Goal: Information Seeking & Learning: Learn about a topic

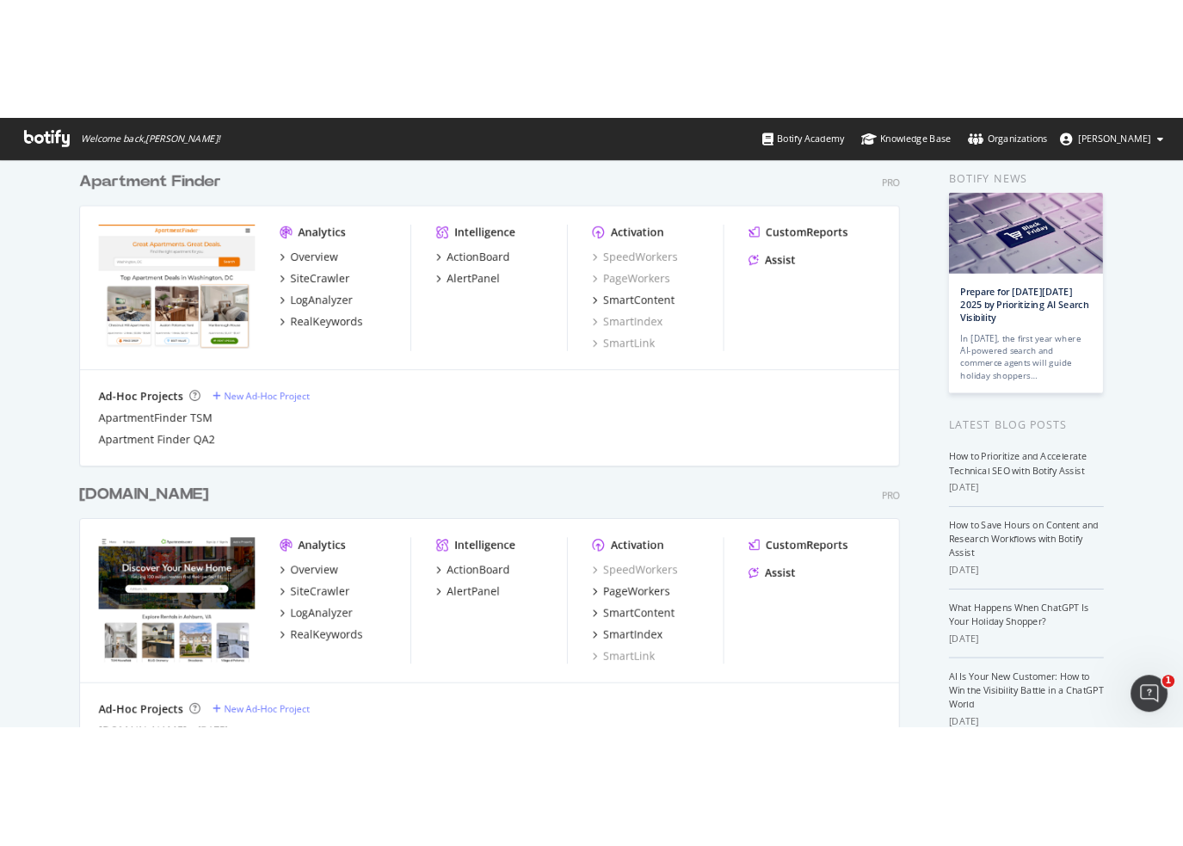
scroll to position [258, 0]
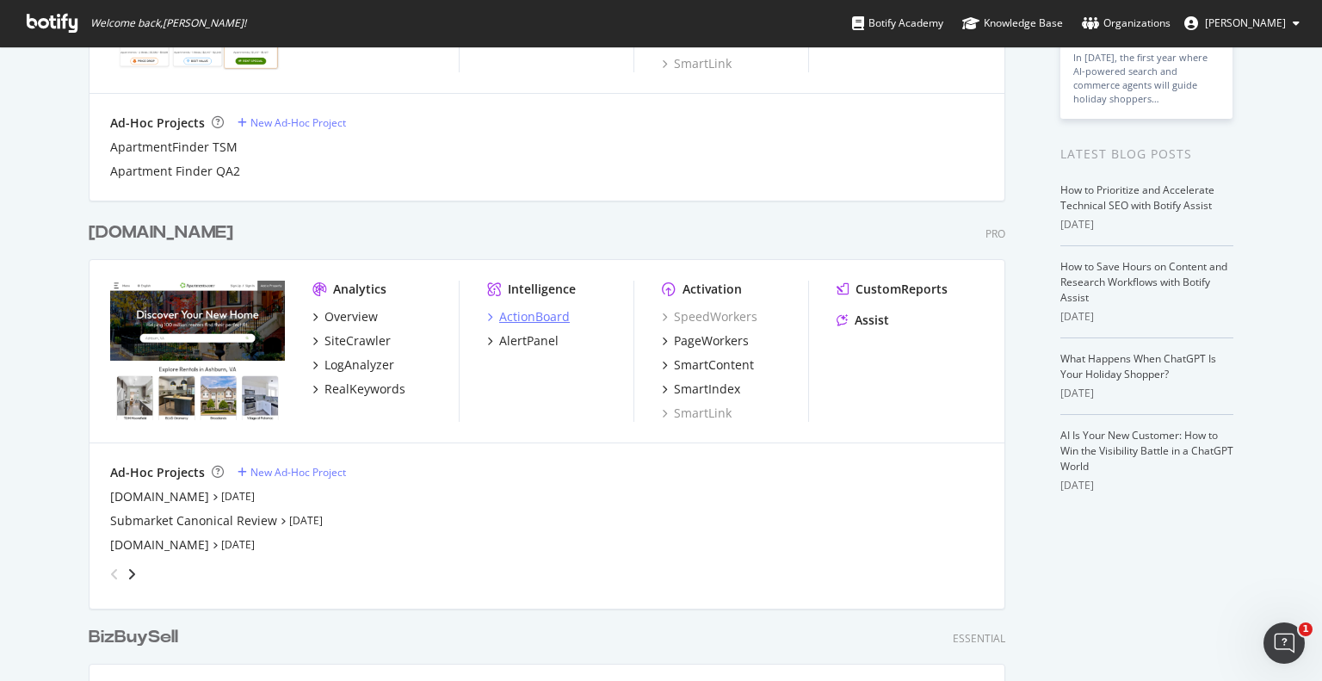
click at [519, 315] on div "ActionBoard" at bounding box center [534, 316] width 71 height 17
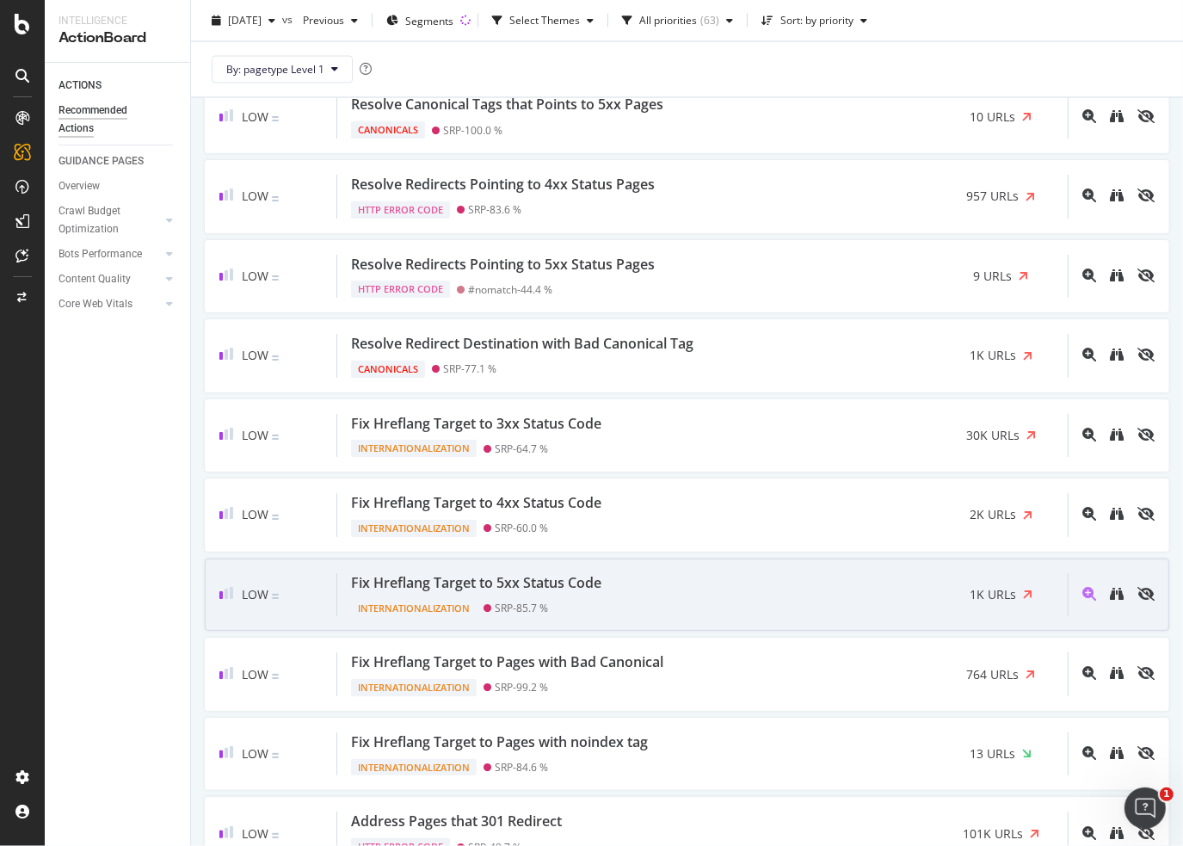
scroll to position [3012, 0]
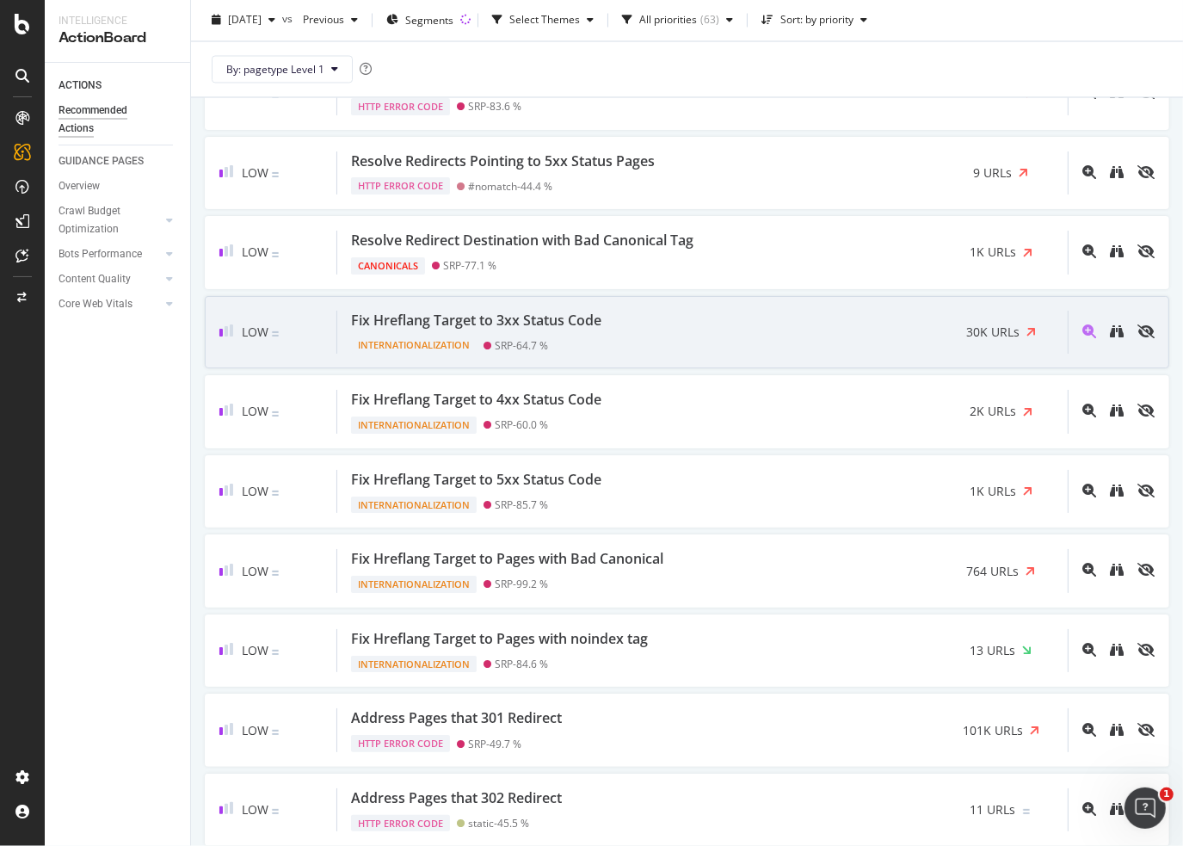
click at [598, 311] on div "Fix Hreflang Target to 3xx Status Code" at bounding box center [476, 321] width 250 height 20
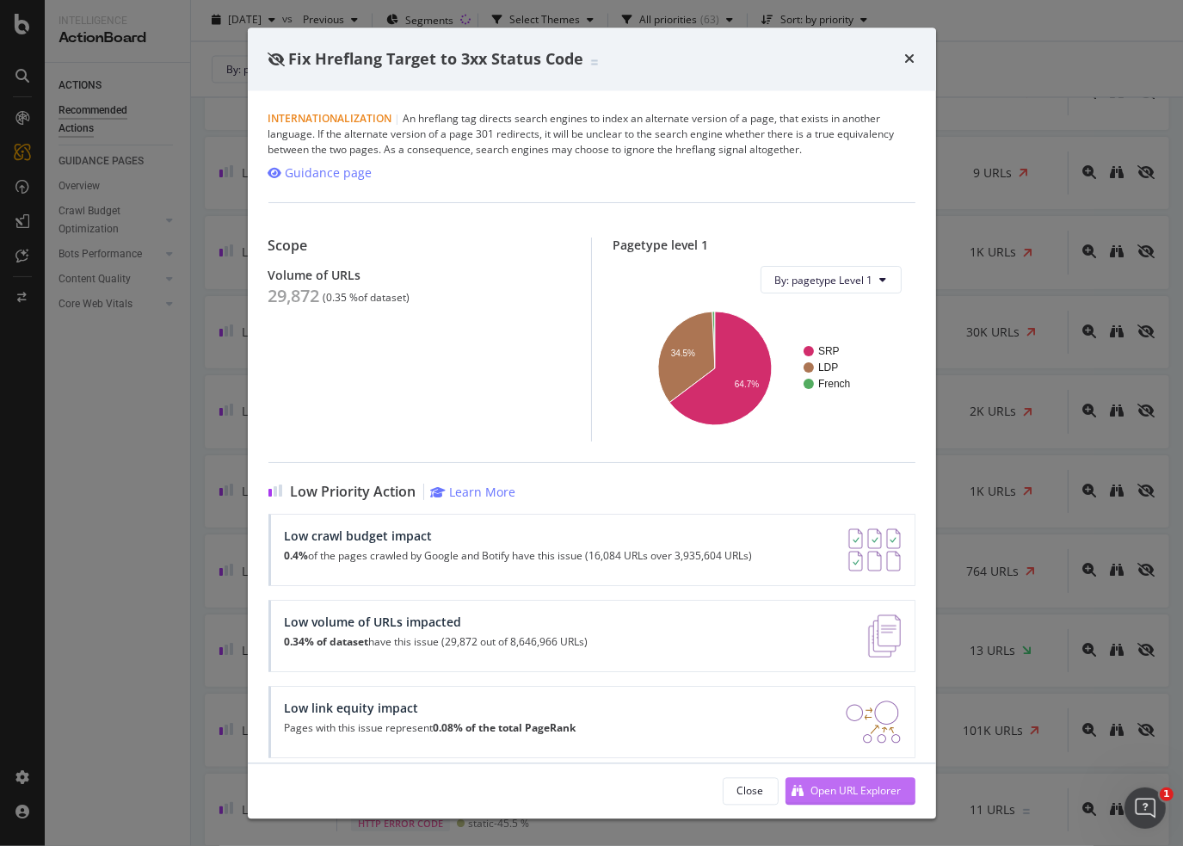
click at [825, 680] on div "Open URL Explorer" at bounding box center [856, 790] width 90 height 15
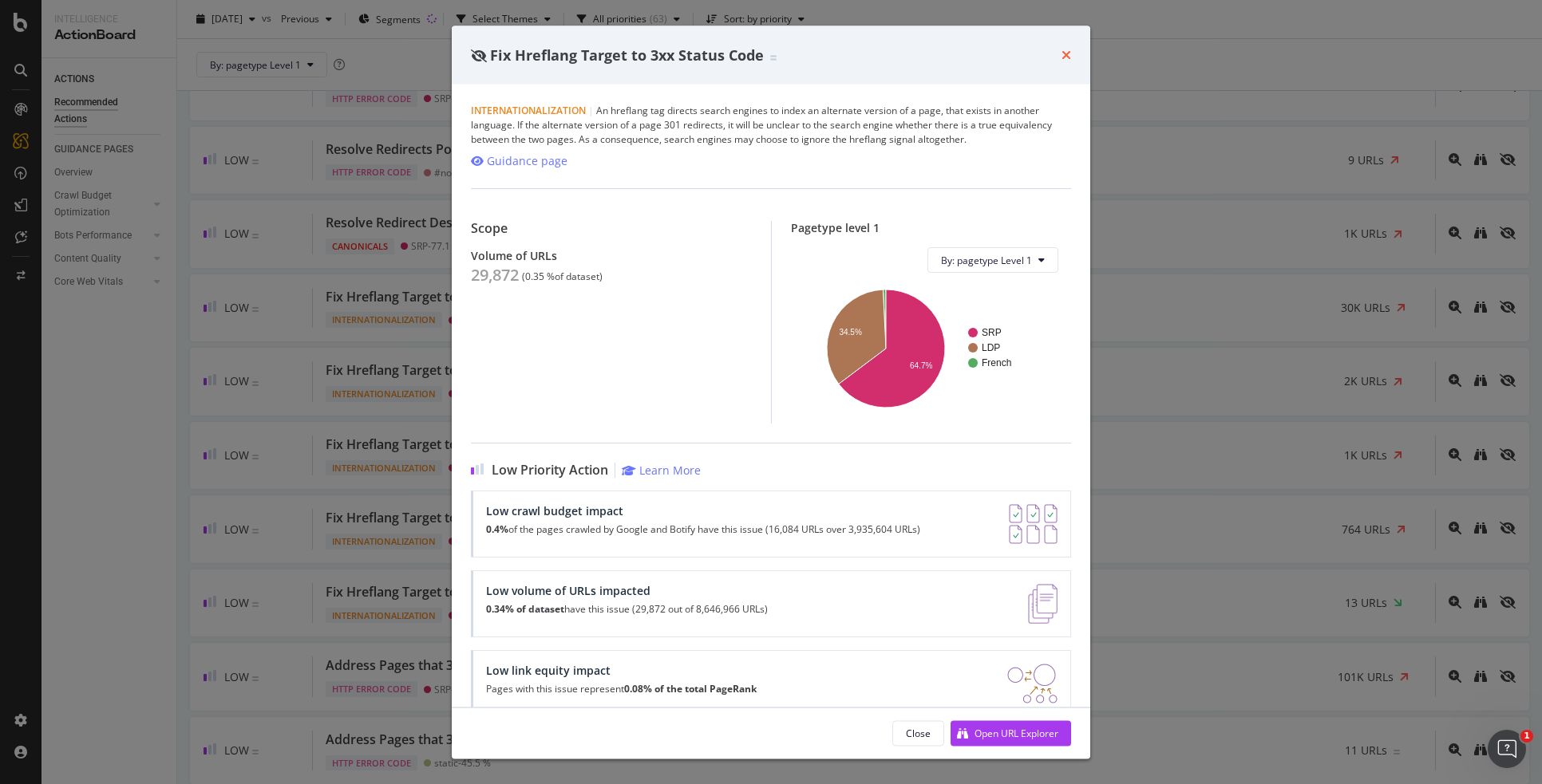
click at [1064, 49] on icon "times" at bounding box center [1066, 55] width 9 height 13
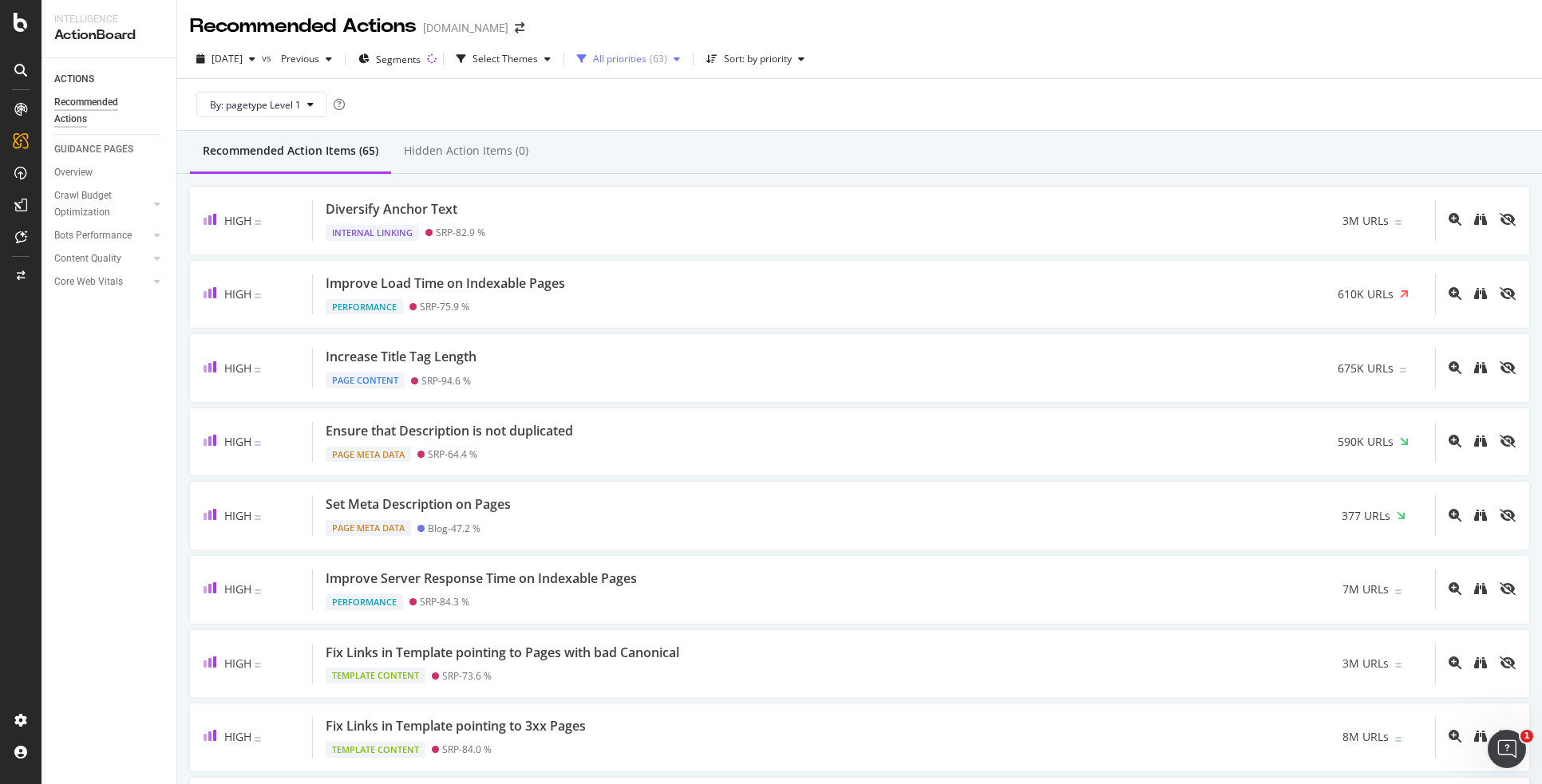
click at [686, 59] on div "button" at bounding box center [676, 59] width 19 height 9
click at [613, 114] on div at bounding box center [616, 119] width 13 height 13
click at [1067, 77] on div "2025 Sep. 5th vs Previous Segments Select Themes High ( 9 ) Sort: by priority" at bounding box center [860, 62] width 1365 height 32
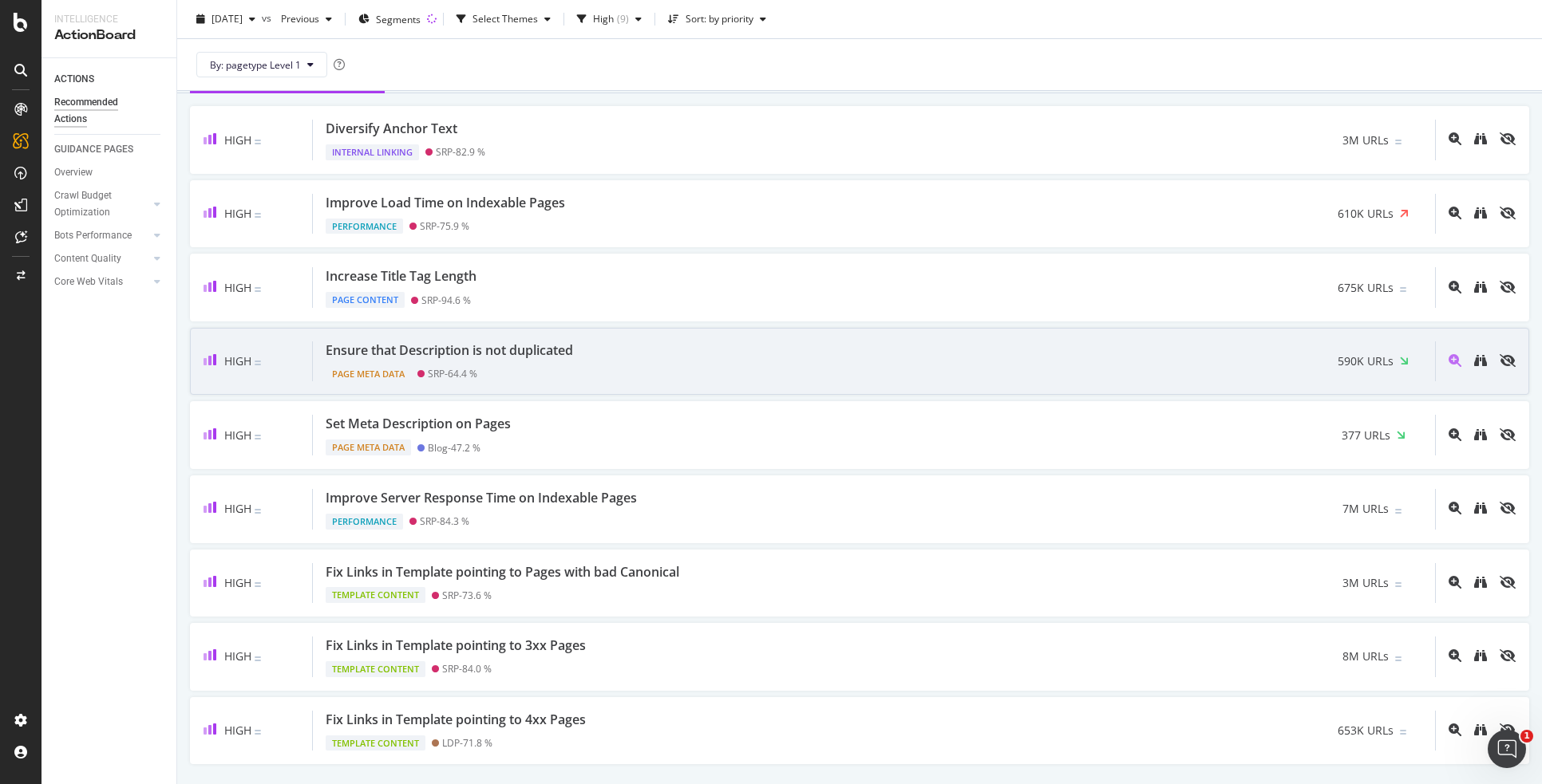
scroll to position [126, 0]
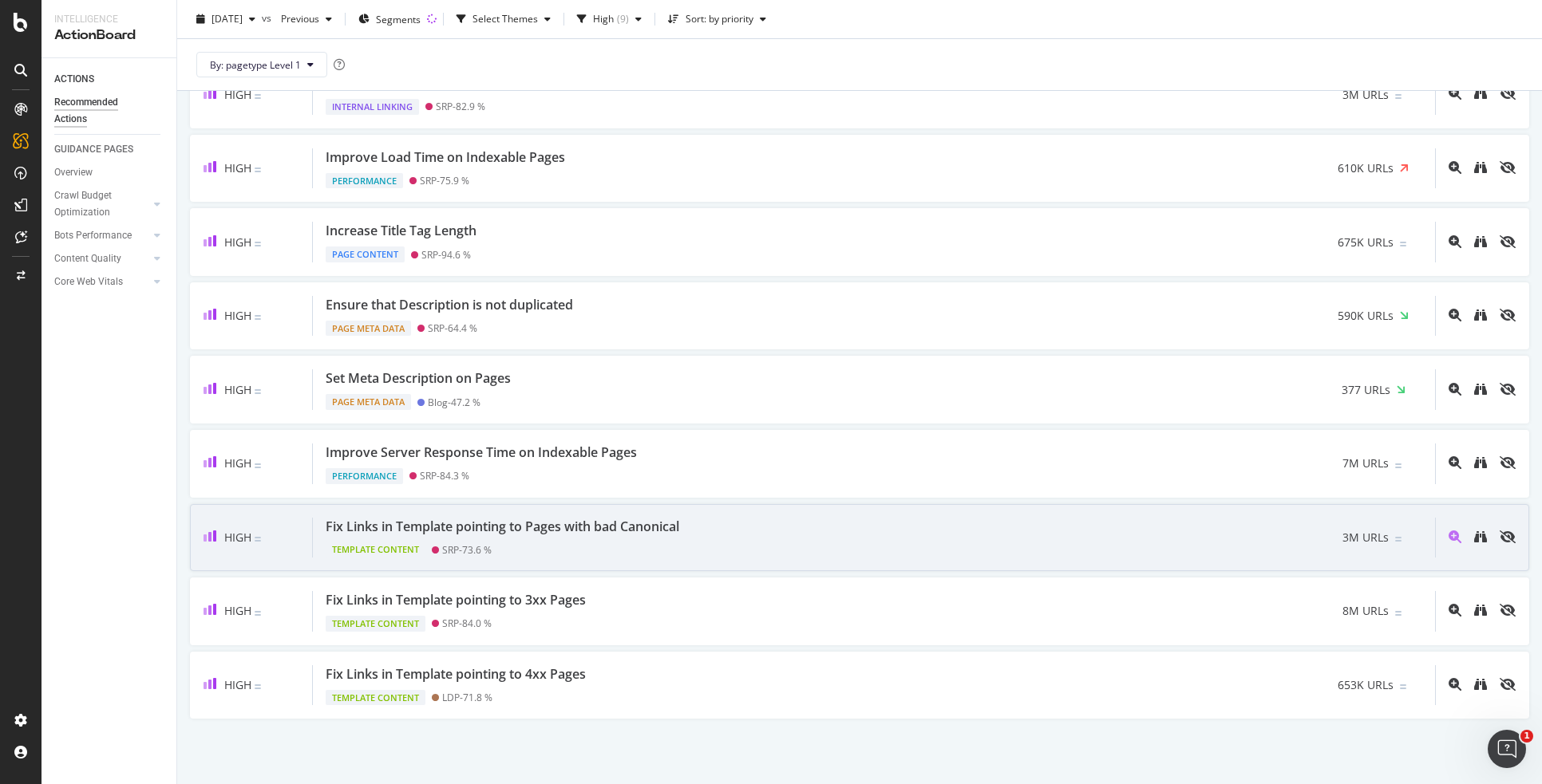
click at [602, 523] on div "Fix Links in Template pointing to Pages with bad Canonical" at bounding box center [502, 526] width 353 height 19
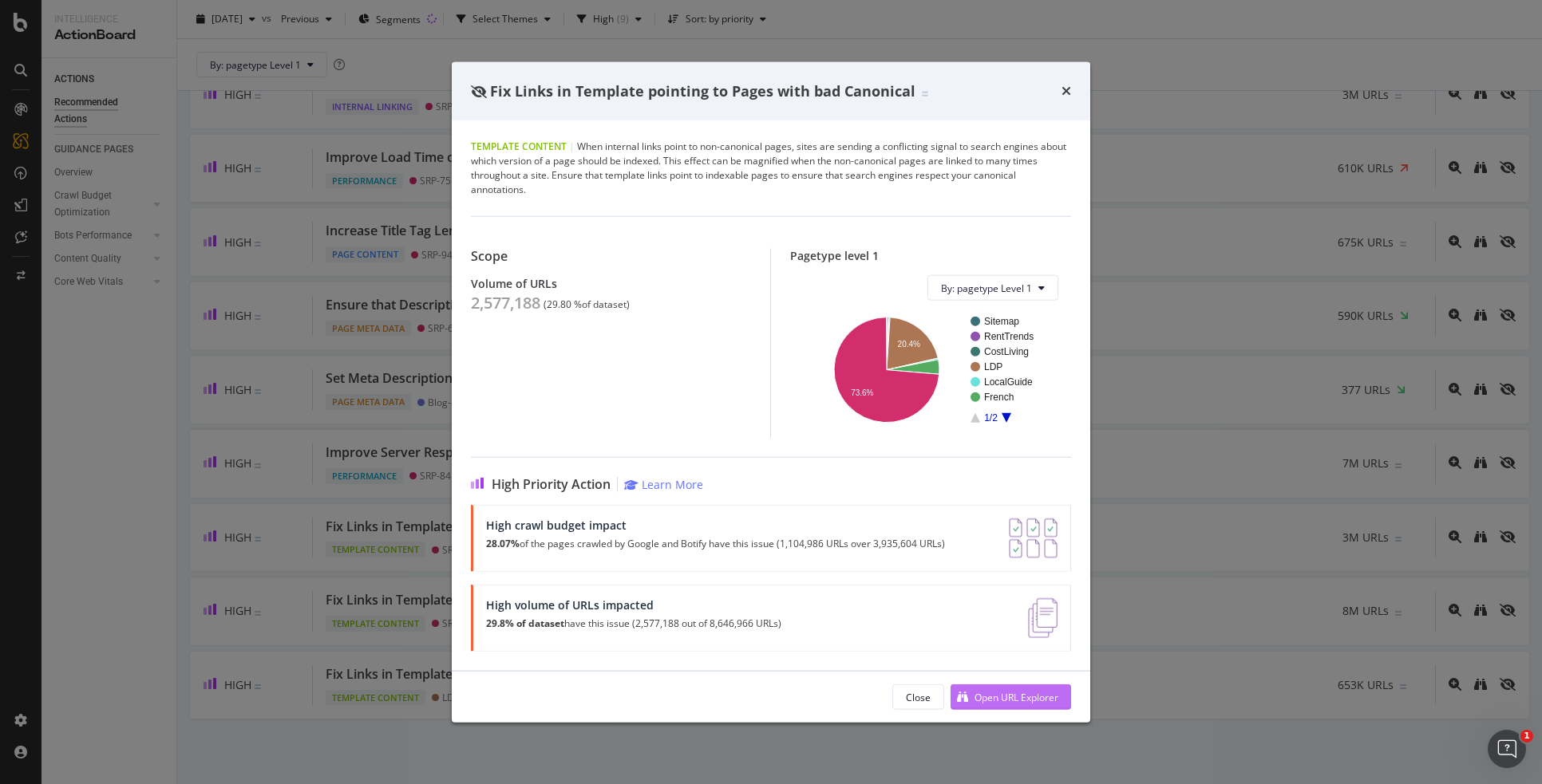
click at [1011, 630] on div "Open URL Explorer" at bounding box center [1016, 696] width 83 height 14
click at [1064, 92] on icon "times" at bounding box center [1066, 91] width 9 height 13
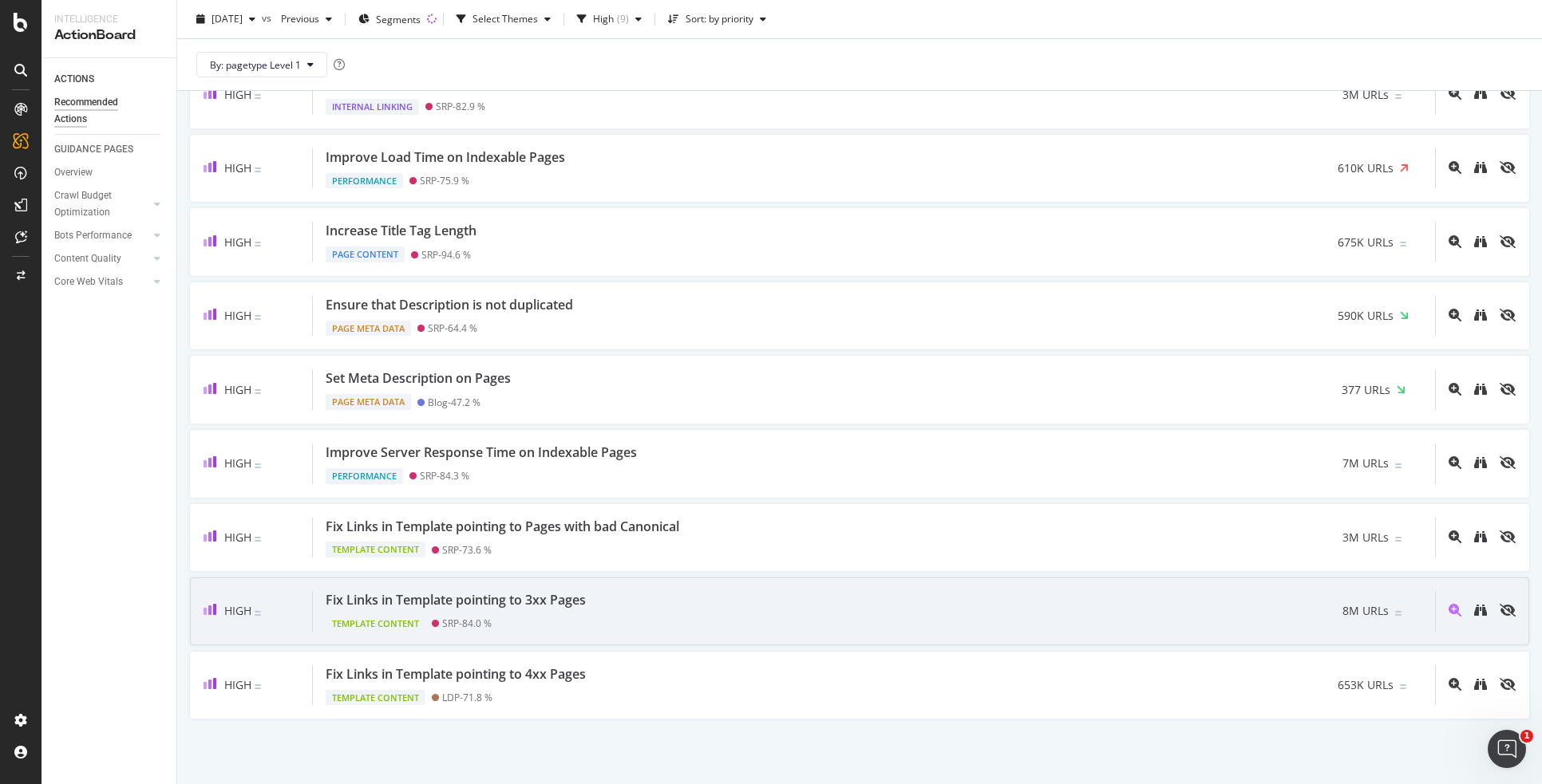
click at [525, 613] on div "Template Content SRP - 84.0 %" at bounding box center [458, 620] width 266 height 22
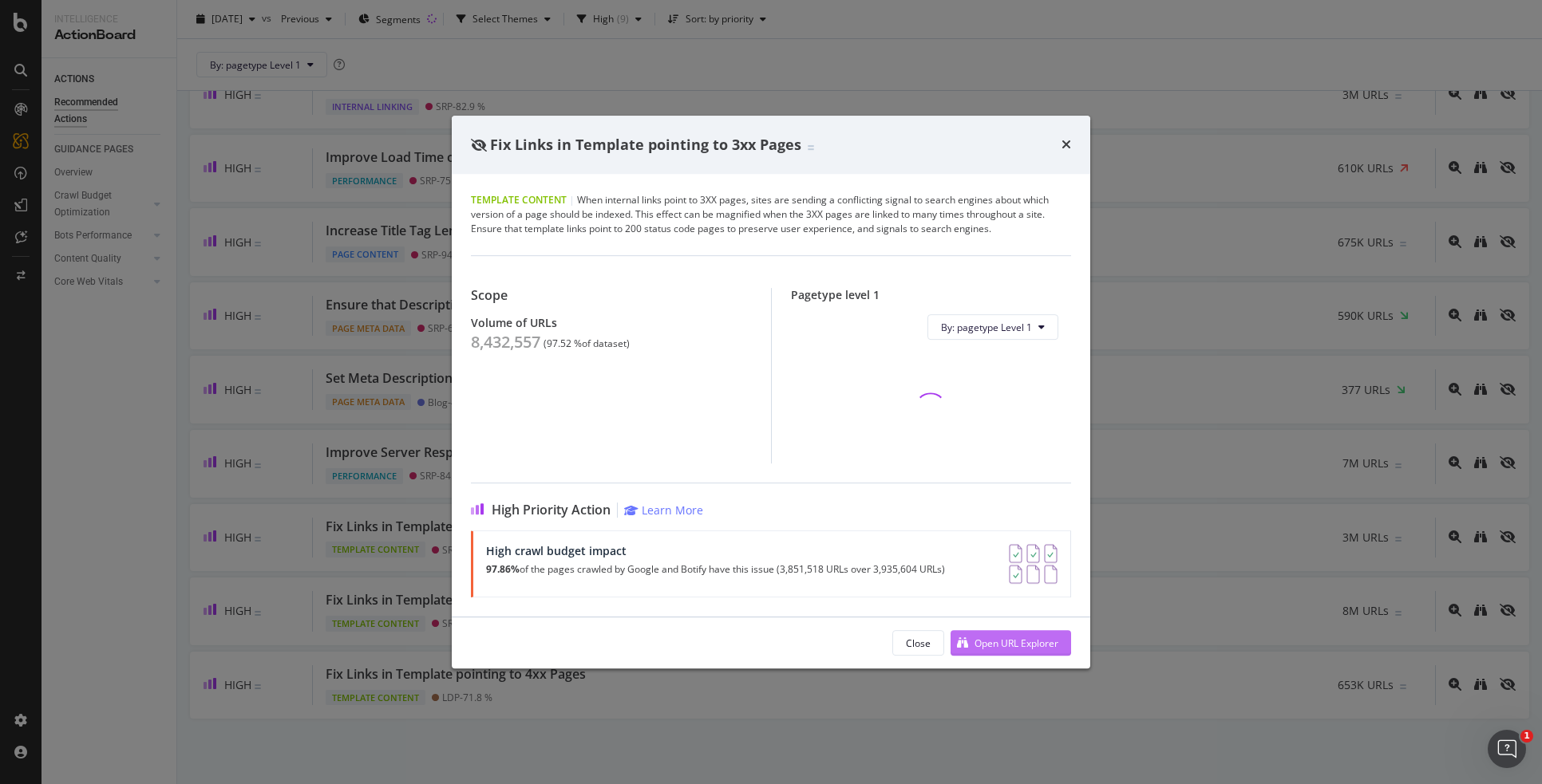
click at [982, 630] on div "Open URL Explorer" at bounding box center [1016, 643] width 83 height 14
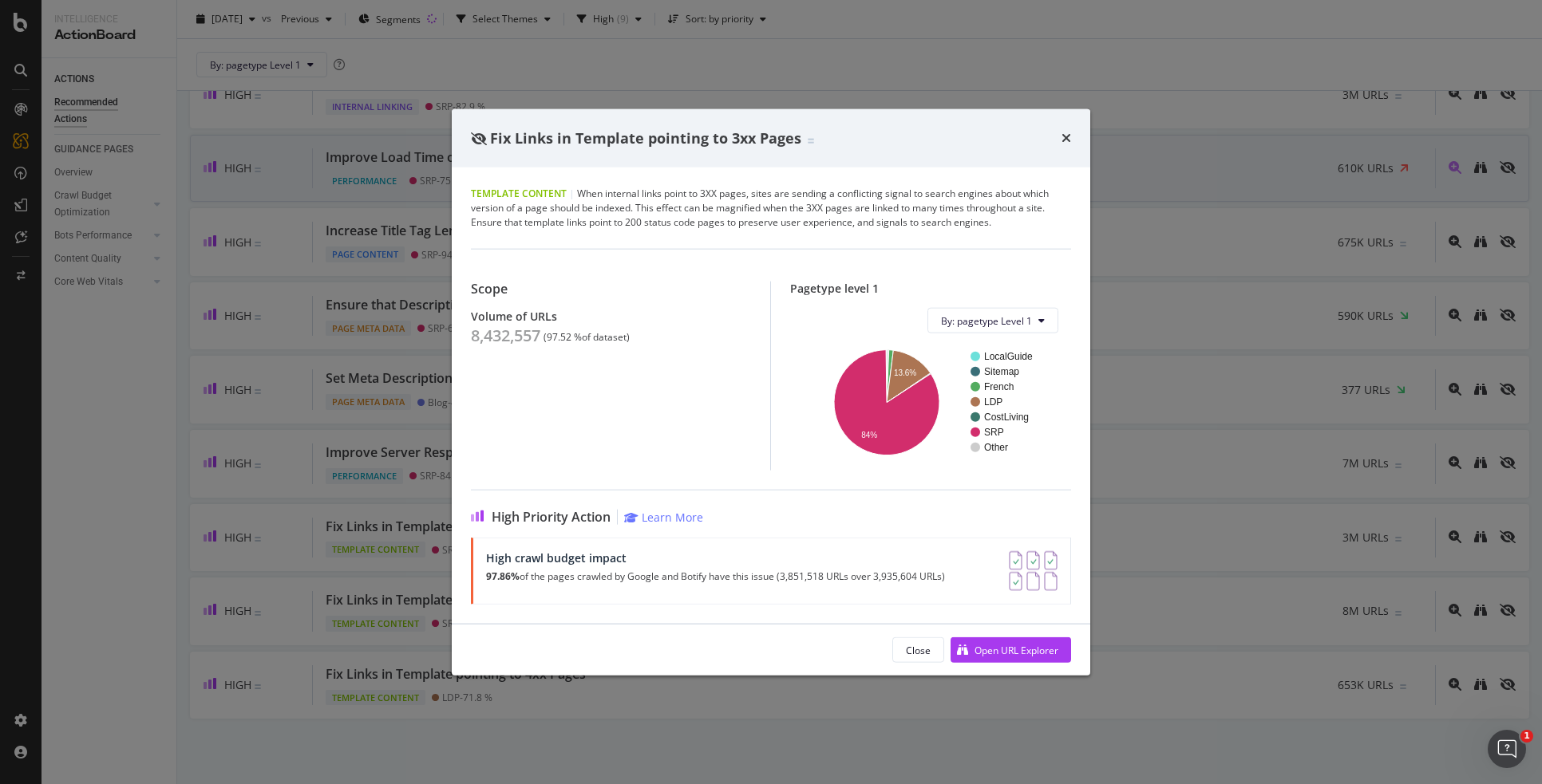
click at [1069, 135] on icon "times" at bounding box center [1066, 138] width 9 height 13
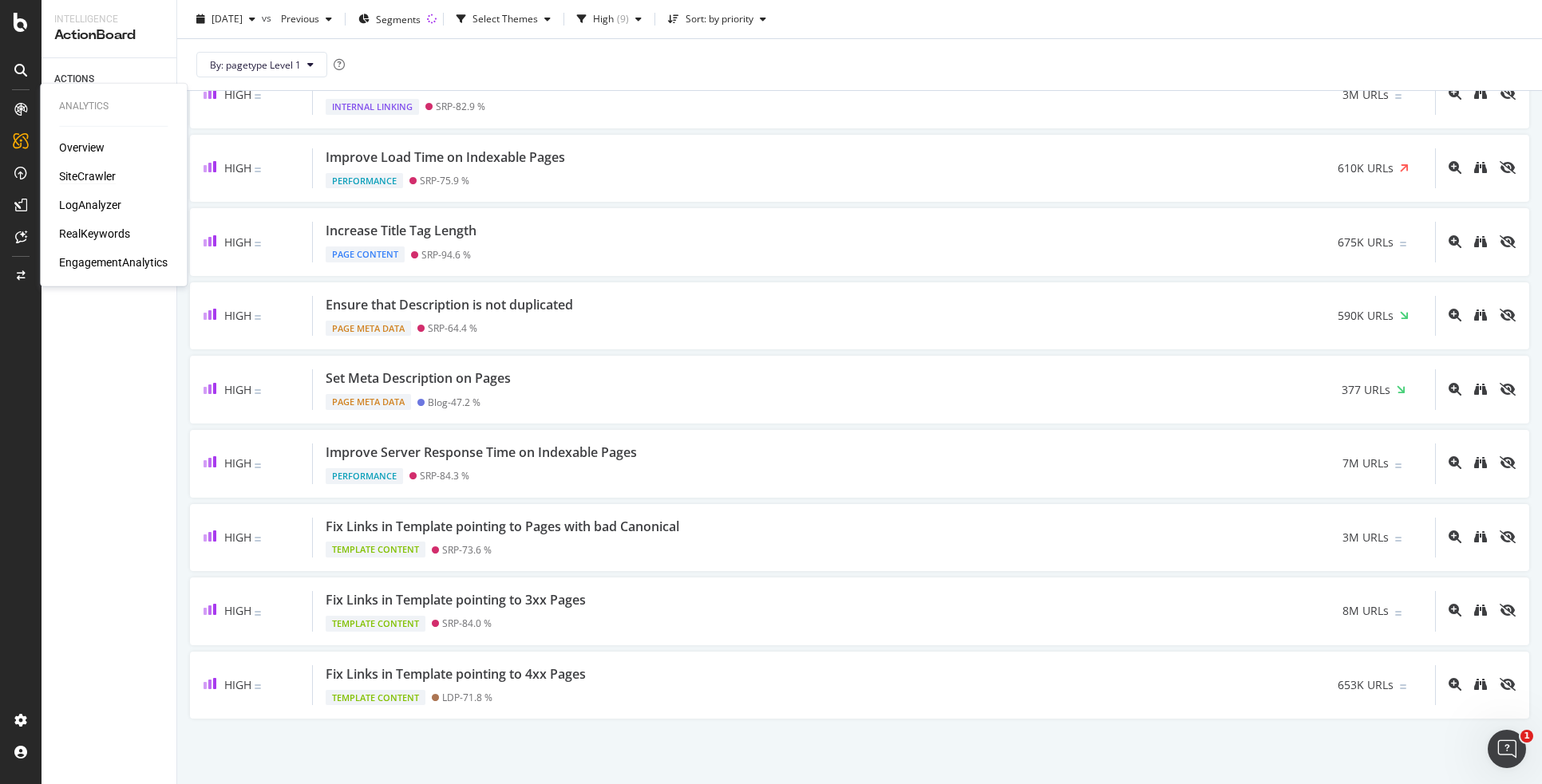
click at [71, 177] on div "SiteCrawler" at bounding box center [87, 176] width 57 height 16
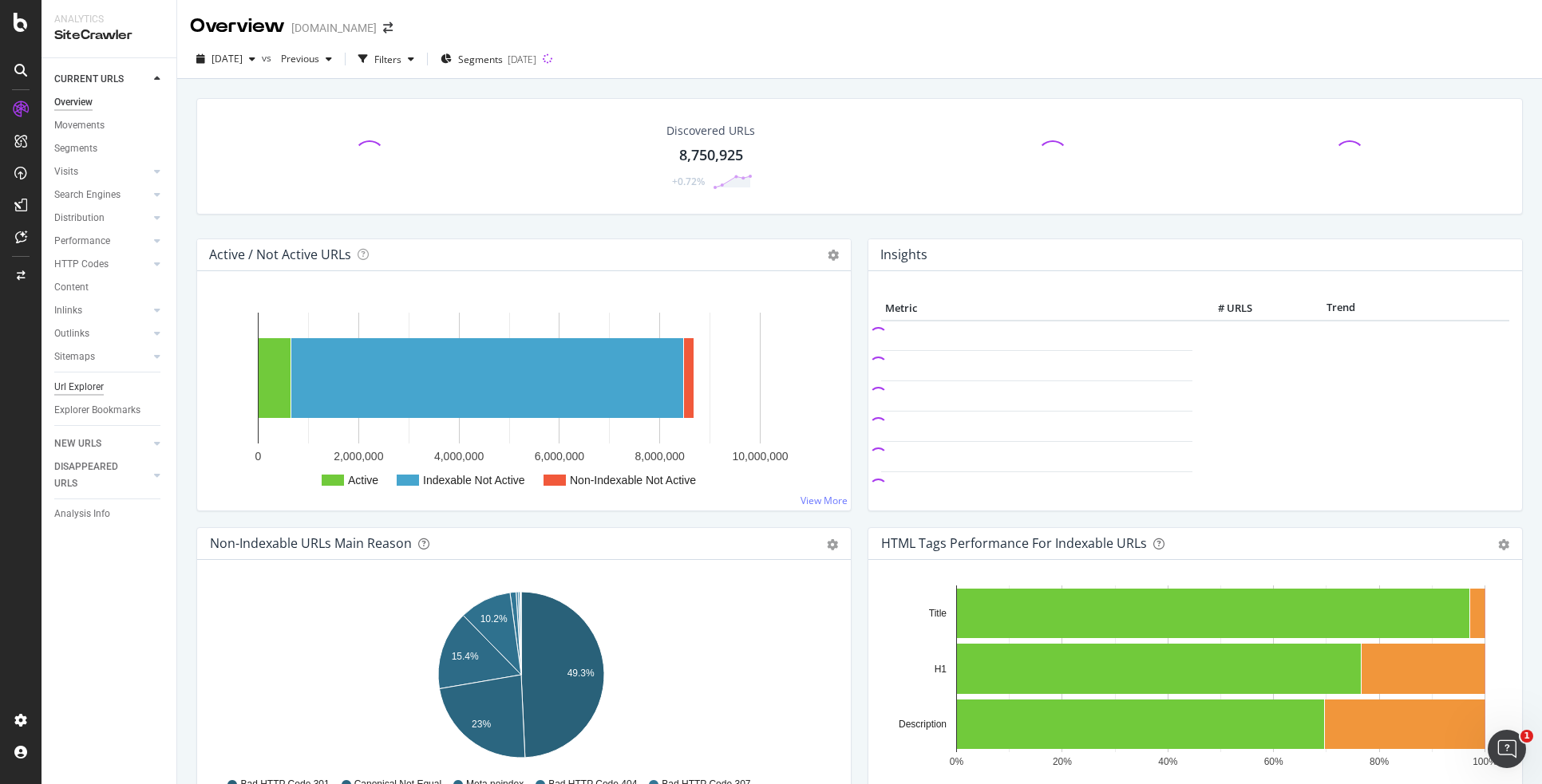
click at [67, 384] on div "Url Explorer" at bounding box center [79, 387] width 49 height 17
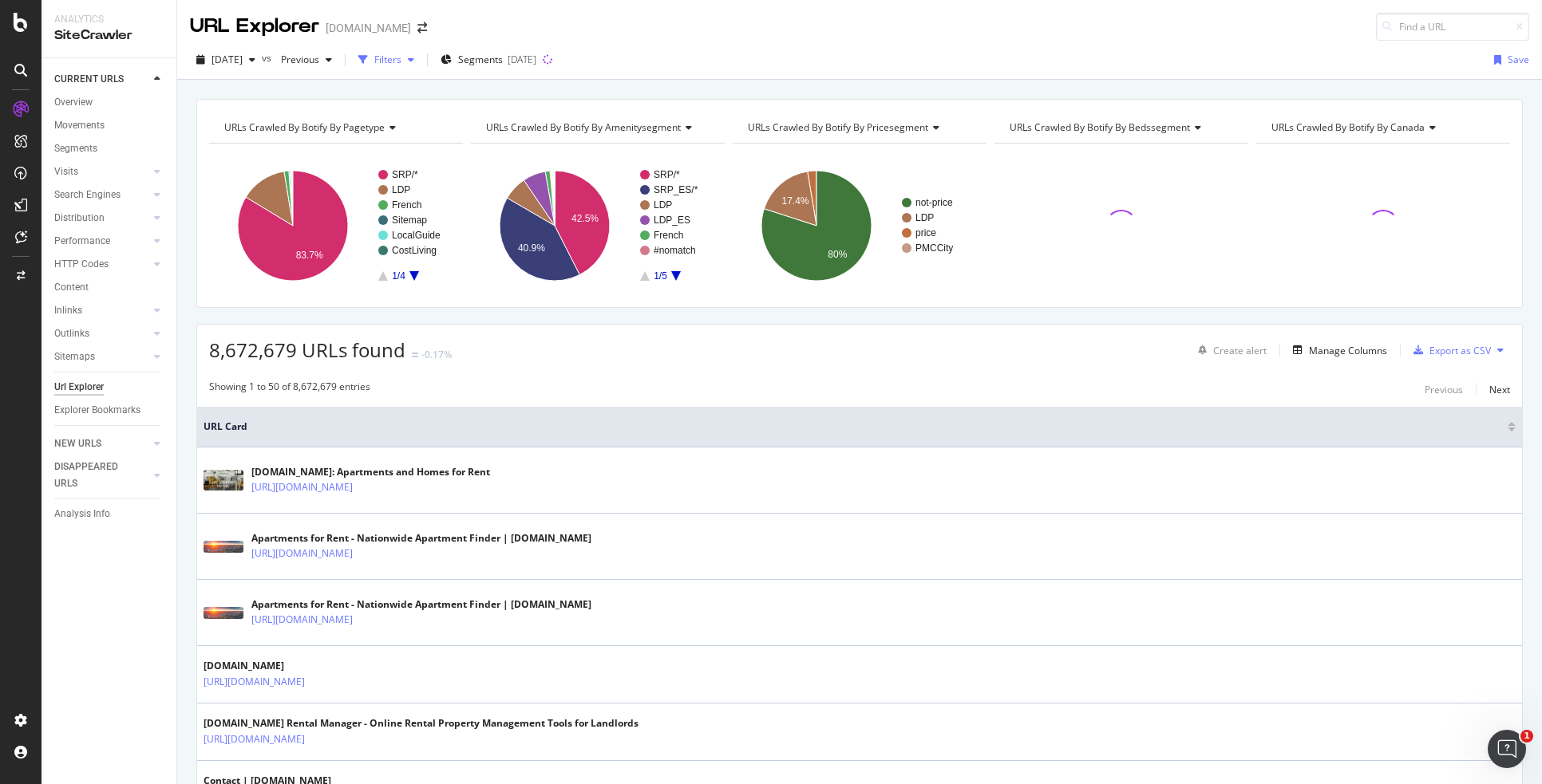
click at [401, 60] on div "Filters" at bounding box center [388, 59] width 27 height 14
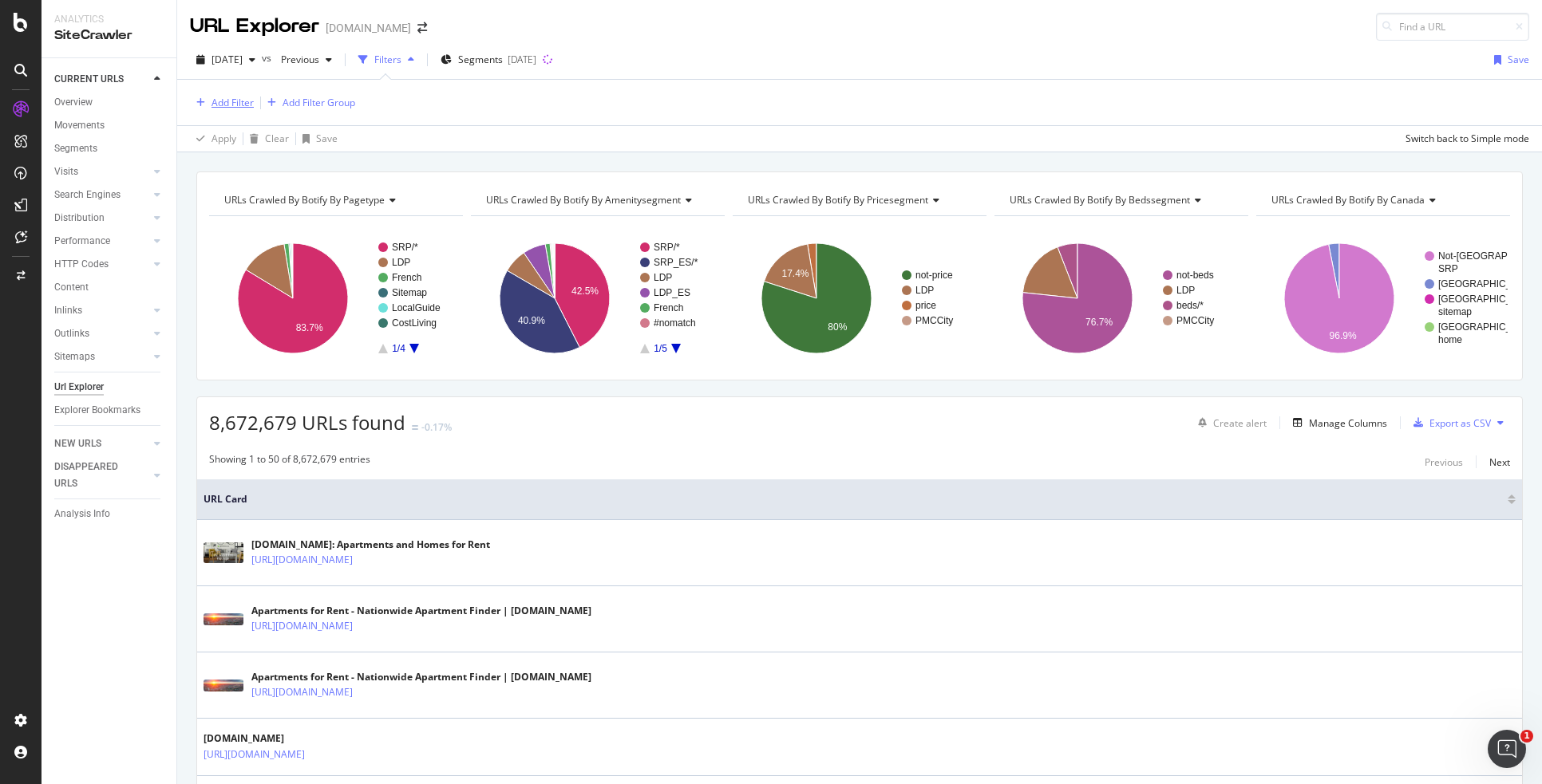
click at [228, 103] on div "Add Filter" at bounding box center [233, 102] width 43 height 14
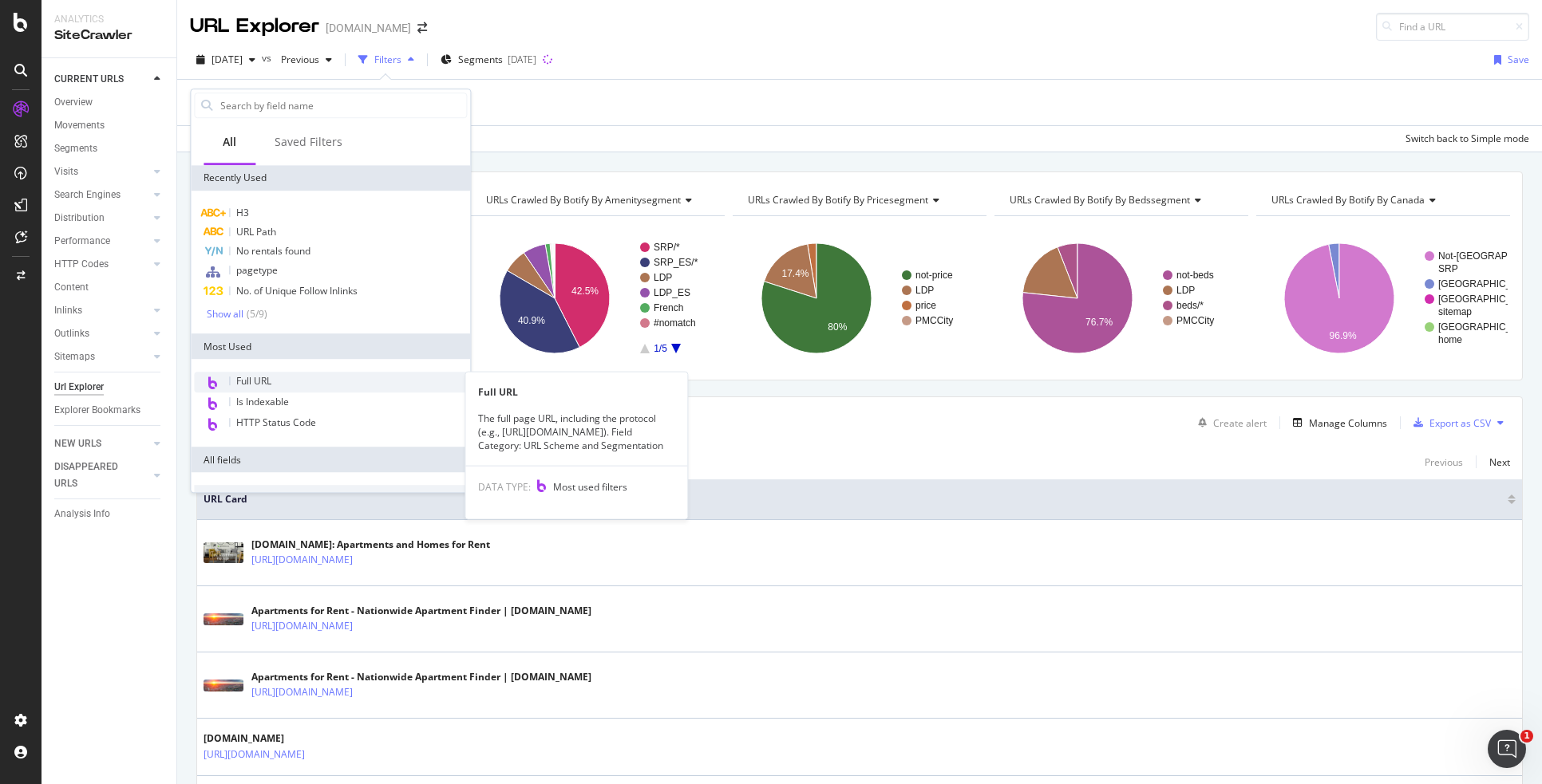
click at [249, 379] on span "Full URL" at bounding box center [254, 381] width 35 height 14
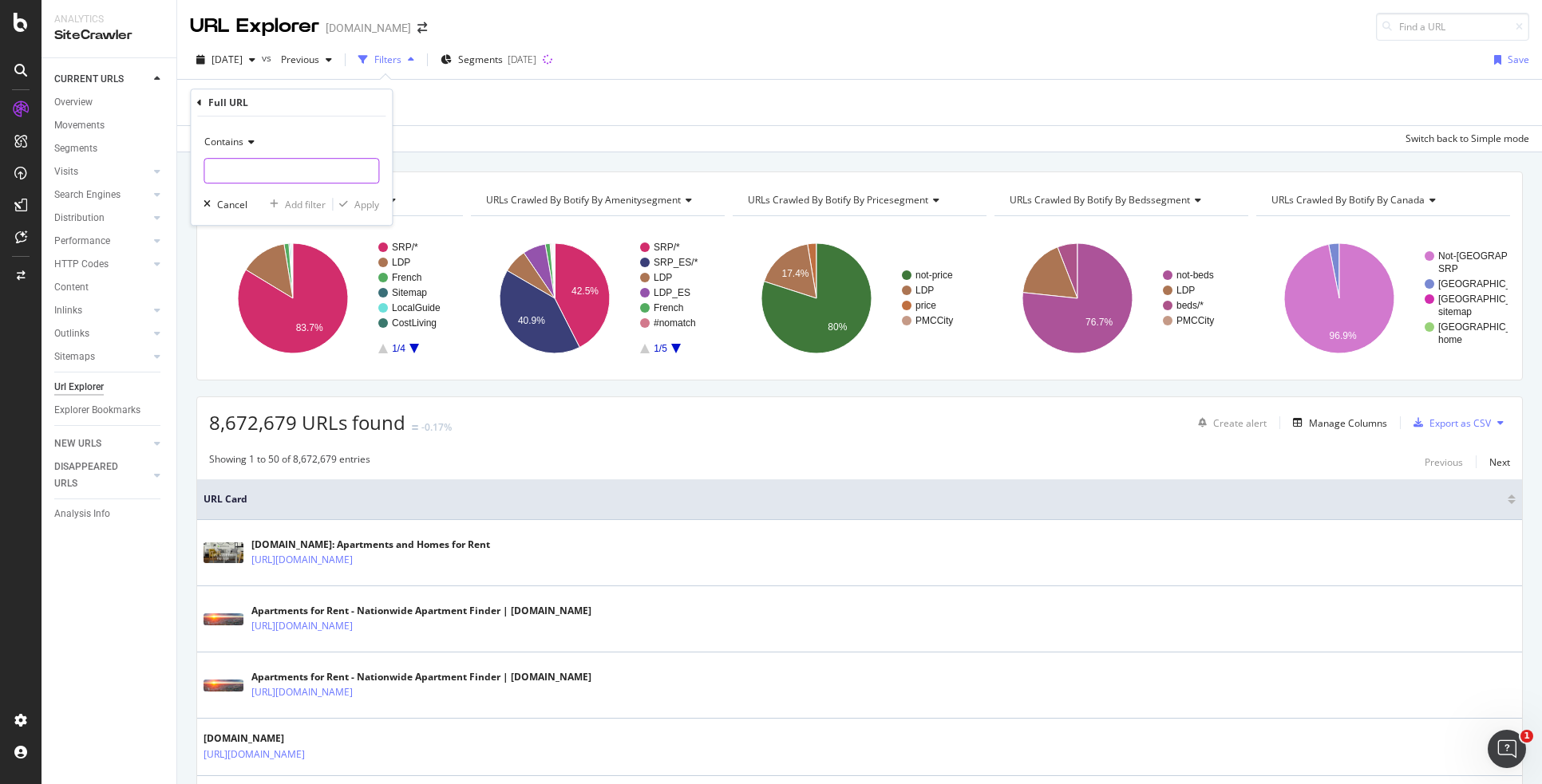
click at [266, 174] on input "text" at bounding box center [291, 171] width 174 height 26
type input "/buckhead-atlanta-ga/"
click at [354, 203] on div "Apply" at bounding box center [366, 204] width 25 height 14
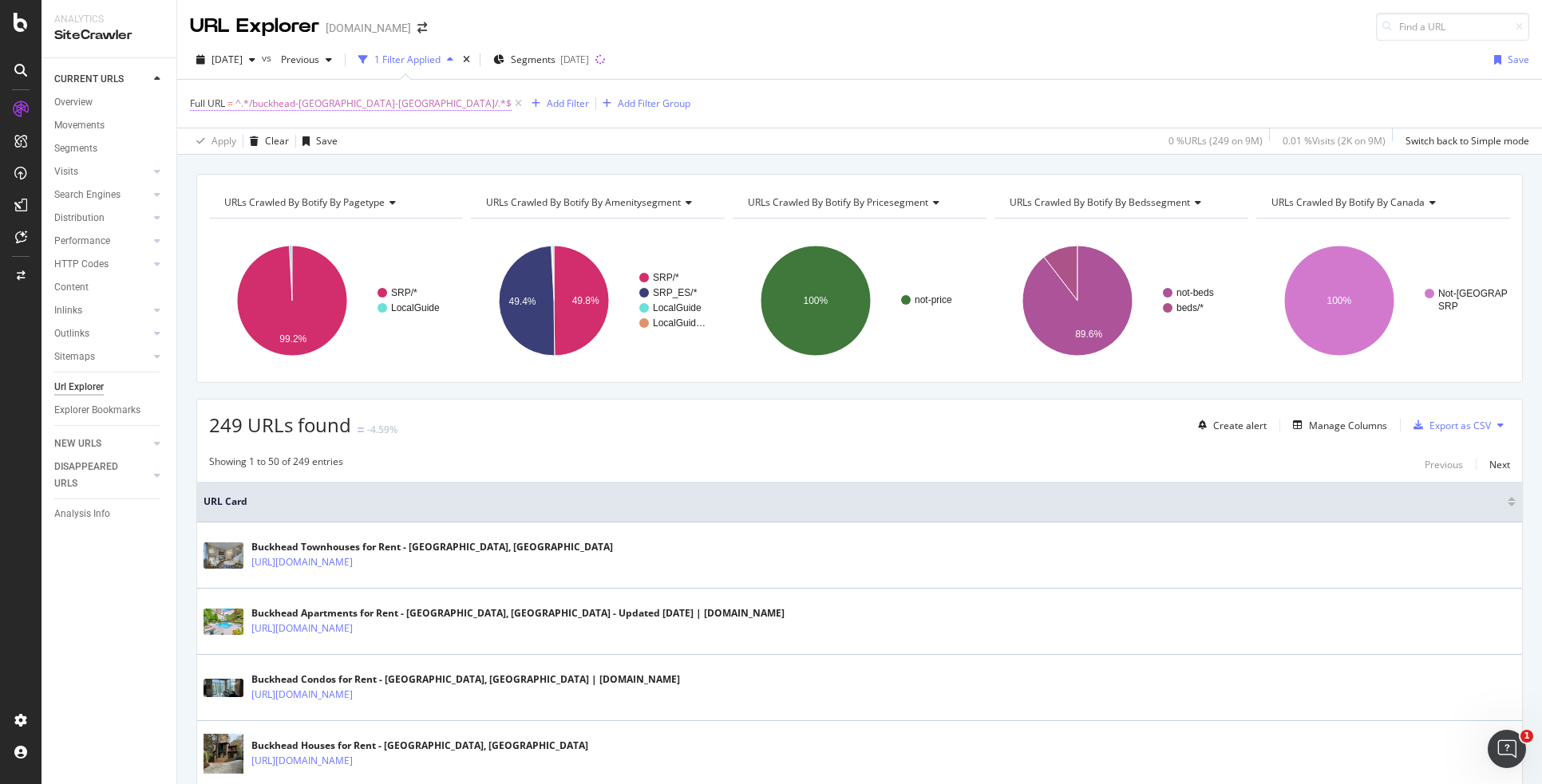
click at [278, 104] on span "^.*/buckhead-atlanta-ga/.*$" at bounding box center [374, 104] width 276 height 22
click at [242, 173] on input "/buckhead-atlanta-ga/" at bounding box center [279, 170] width 151 height 26
click at [239, 165] on input "/buckhead-atlanta-ga/" at bounding box center [279, 170] width 151 height 26
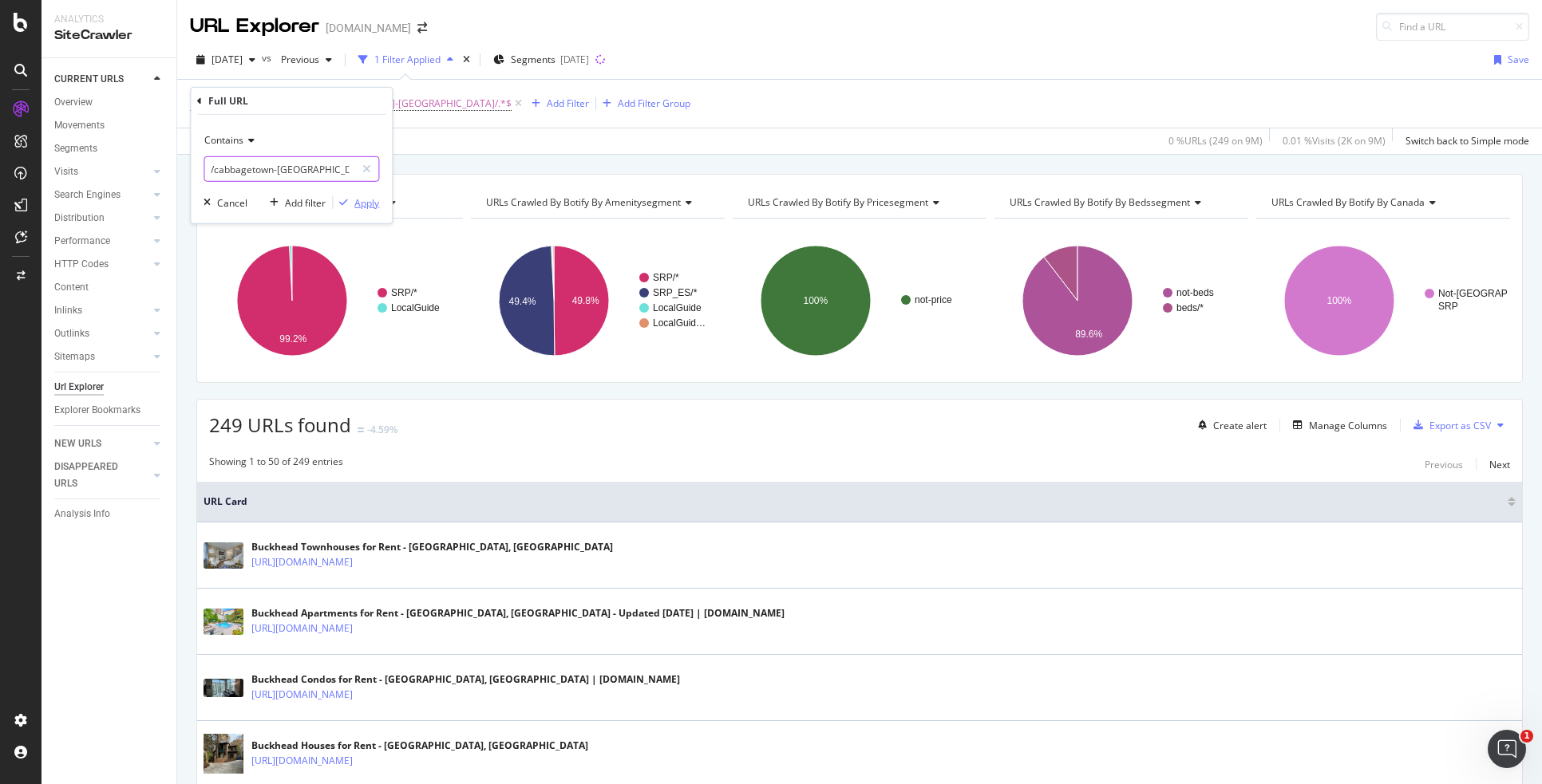
type input "/cabbagetown-atlanta-ga/"
click at [371, 207] on div "Apply" at bounding box center [366, 202] width 25 height 14
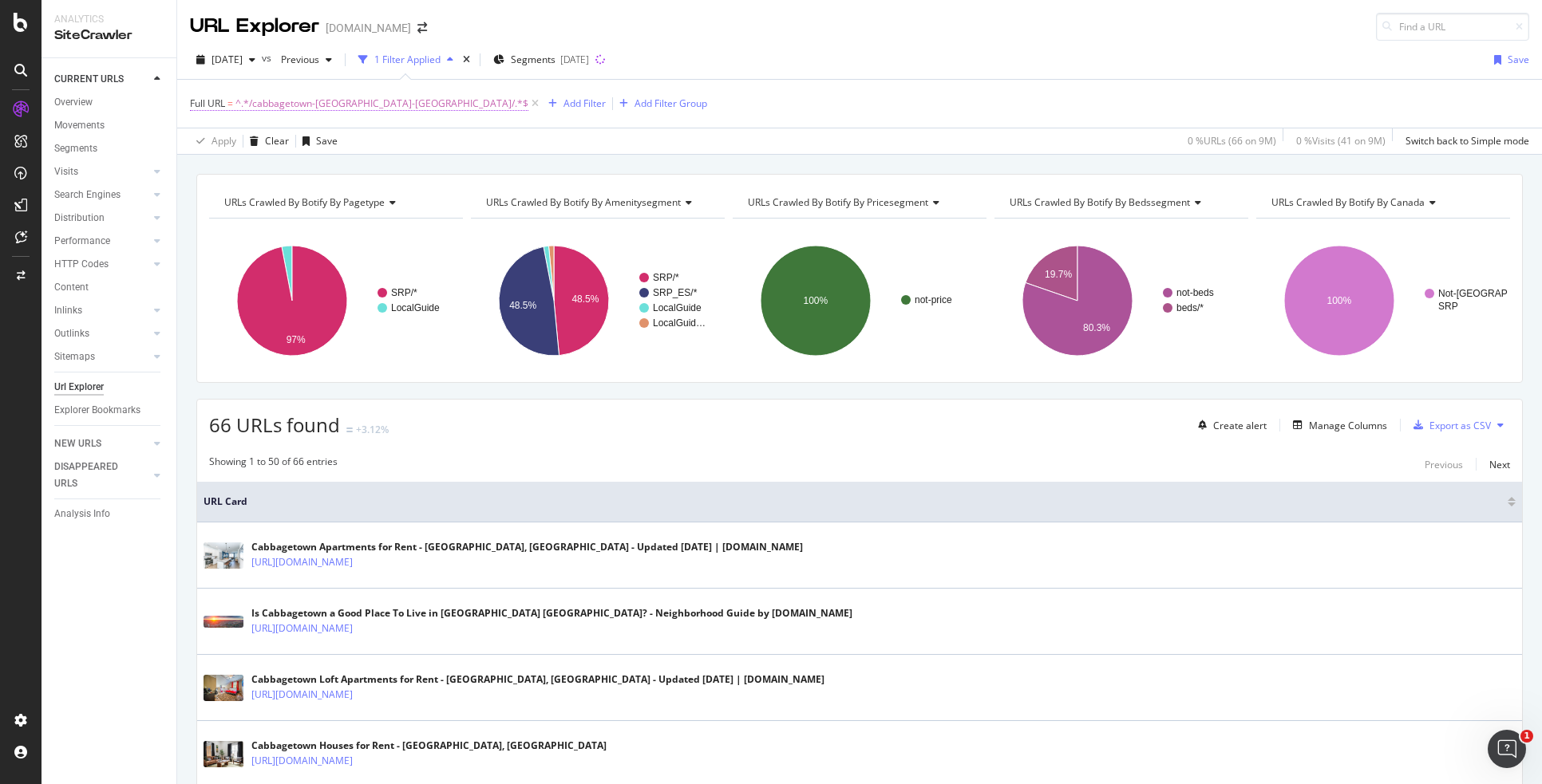
click at [316, 103] on span "^.*/cabbagetown-atlanta-ga/.*$" at bounding box center [382, 104] width 293 height 22
paste input "yosemite-stockton-c"
click at [211, 169] on input "yosemite-stockton-ca/" at bounding box center [279, 170] width 151 height 26
type input "/yosemite-stockton-ca/"
click at [358, 197] on div "Apply" at bounding box center [366, 202] width 25 height 14
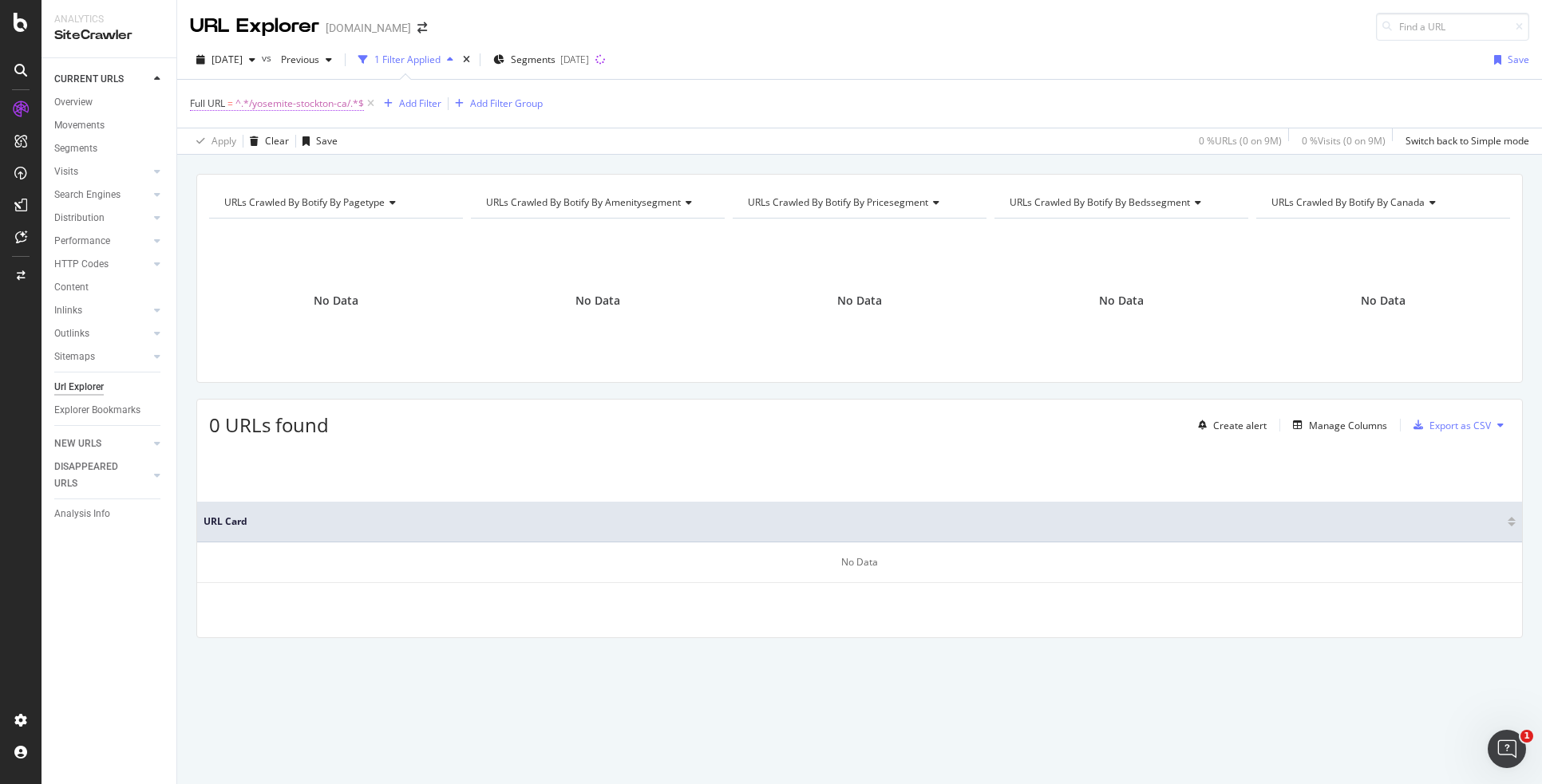
click at [289, 107] on span "^.*/yosemite-stockton-ca/.*$" at bounding box center [299, 104] width 129 height 22
paste input "sowers-gardens-wichita-ks"
type input "/sowers-gardens-wichita-ks/"
click at [370, 206] on div "Apply" at bounding box center [366, 202] width 25 height 14
click at [300, 103] on span "^.*/sowers-gardens-wichita-ks/.*$" at bounding box center [365, 104] width 261 height 22
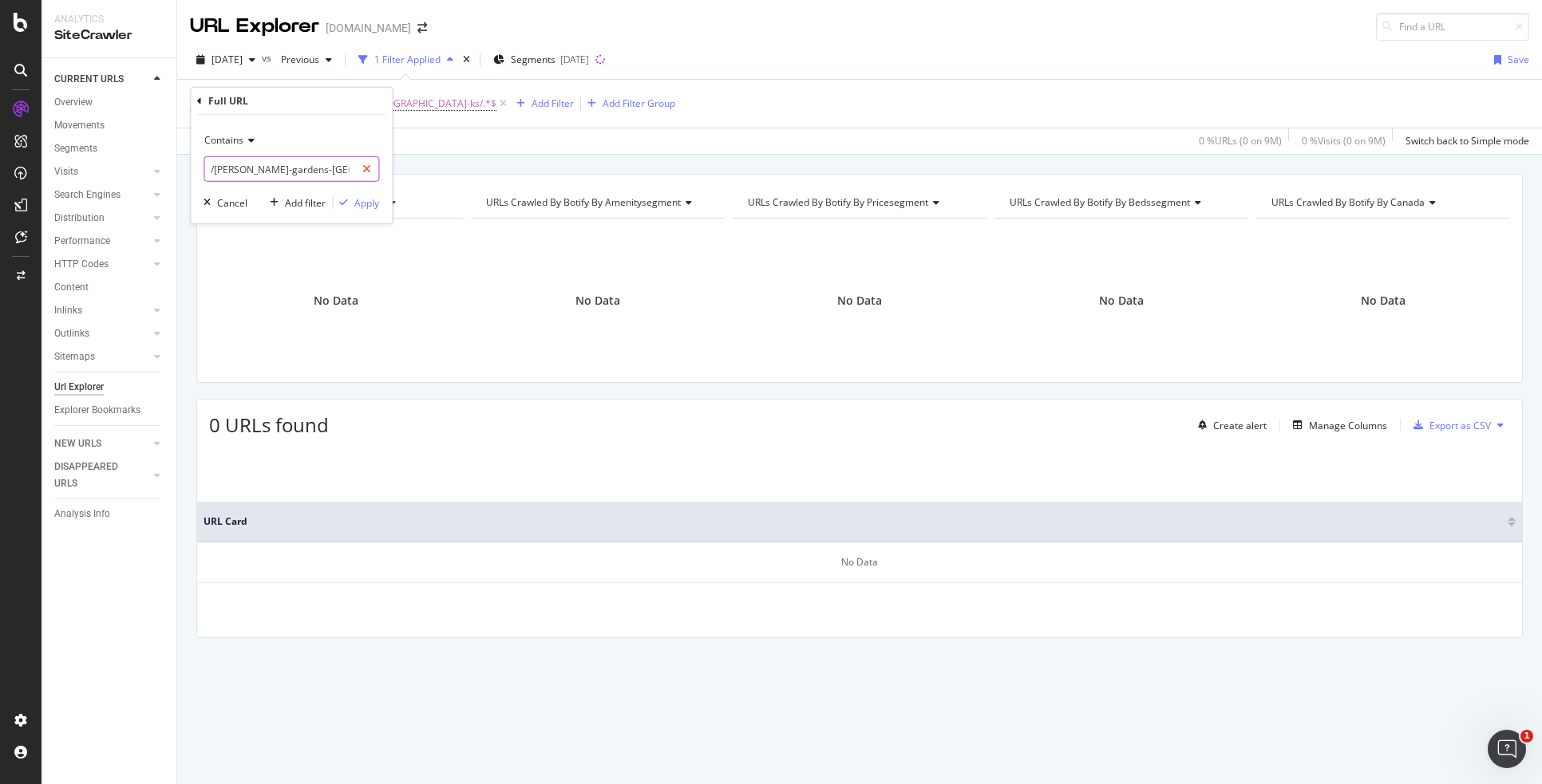
click at [363, 167] on icon at bounding box center [366, 169] width 8 height 11
click at [336, 158] on input "text" at bounding box center [291, 170] width 174 height 26
paste input "/tanque-verde-acres-tucson-az/"
type input "/tanque-verde-acres-tucson-az/"
click at [363, 203] on div "Apply" at bounding box center [366, 202] width 25 height 14
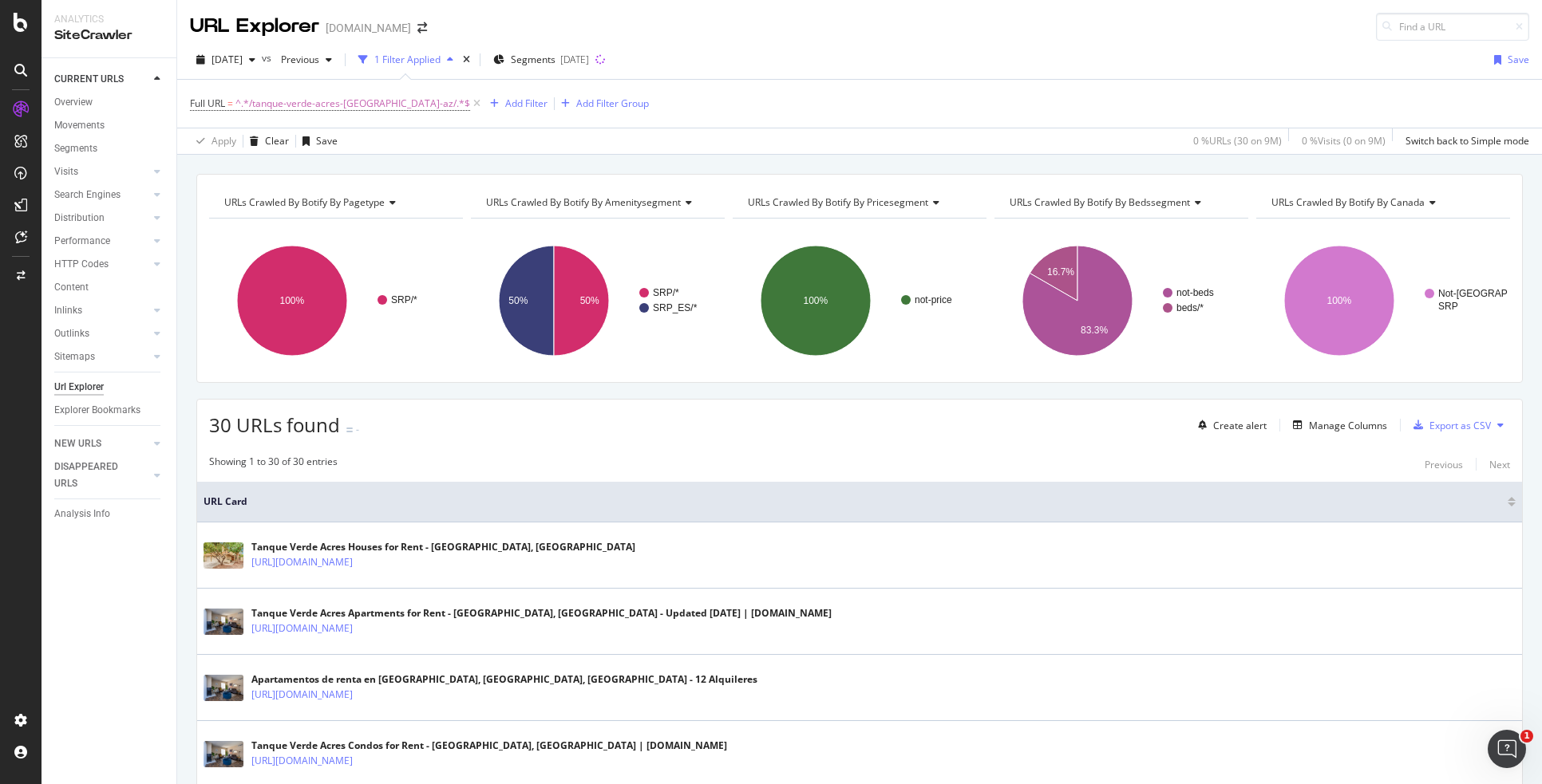
click at [1225, 43] on div "2025 Sep. 5th vs Previous 1 Filter Applied Segments 2025-09-24 Save Full URL = …" at bounding box center [860, 97] width 1365 height 114
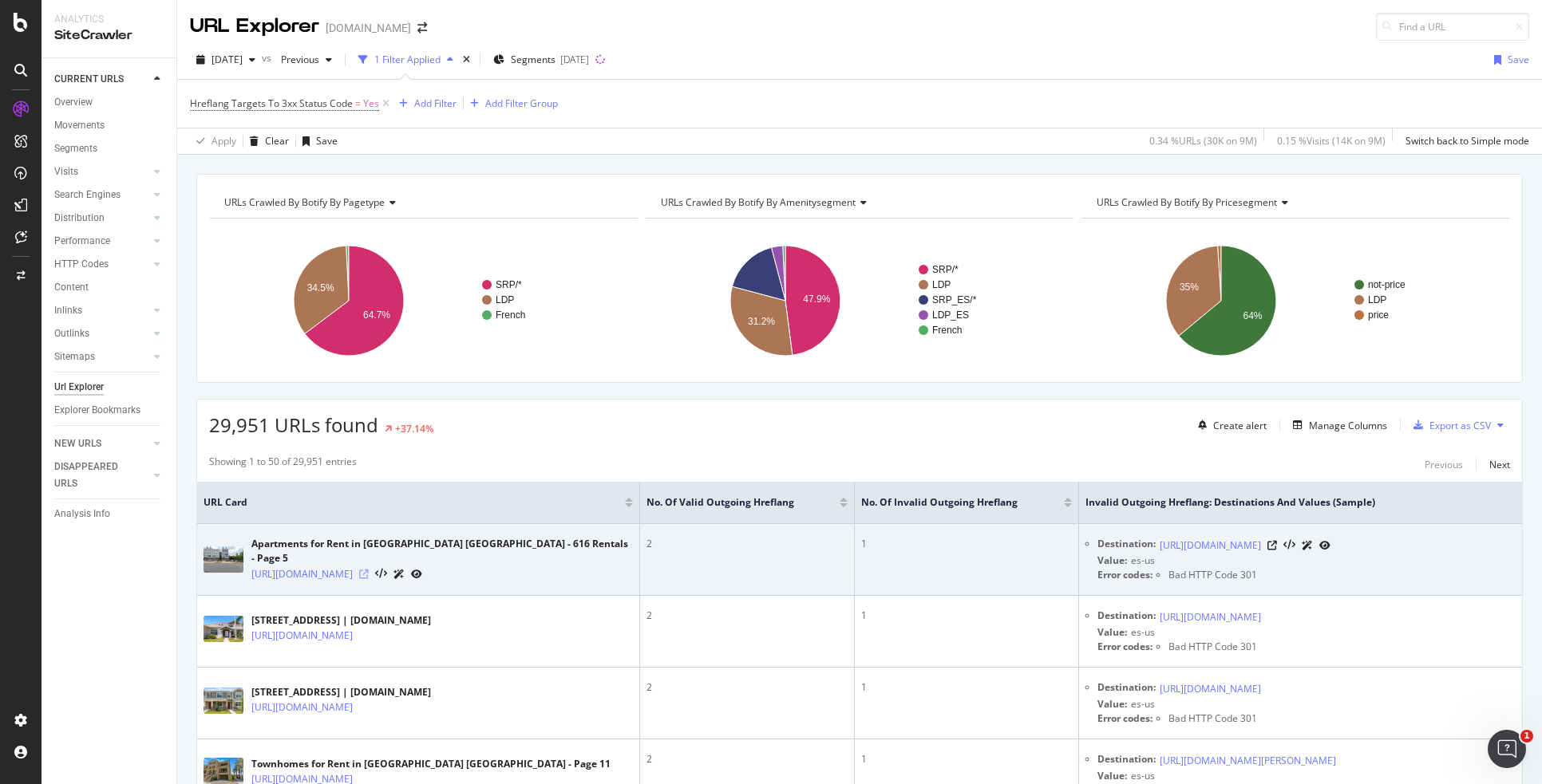
click at [369, 569] on icon at bounding box center [363, 574] width 9 height 9
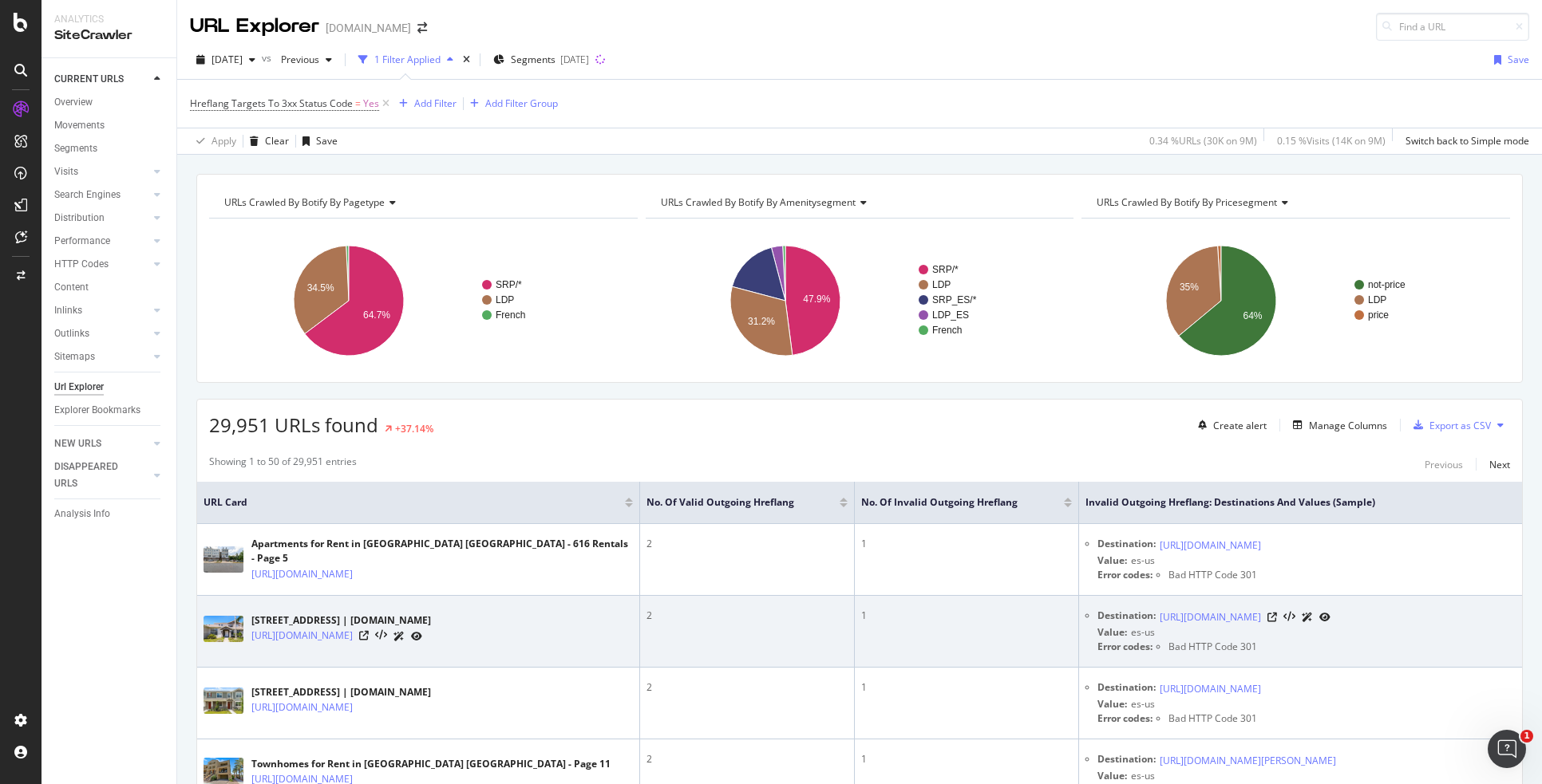
click at [1096, 621] on icon at bounding box center [1324, 617] width 11 height 9
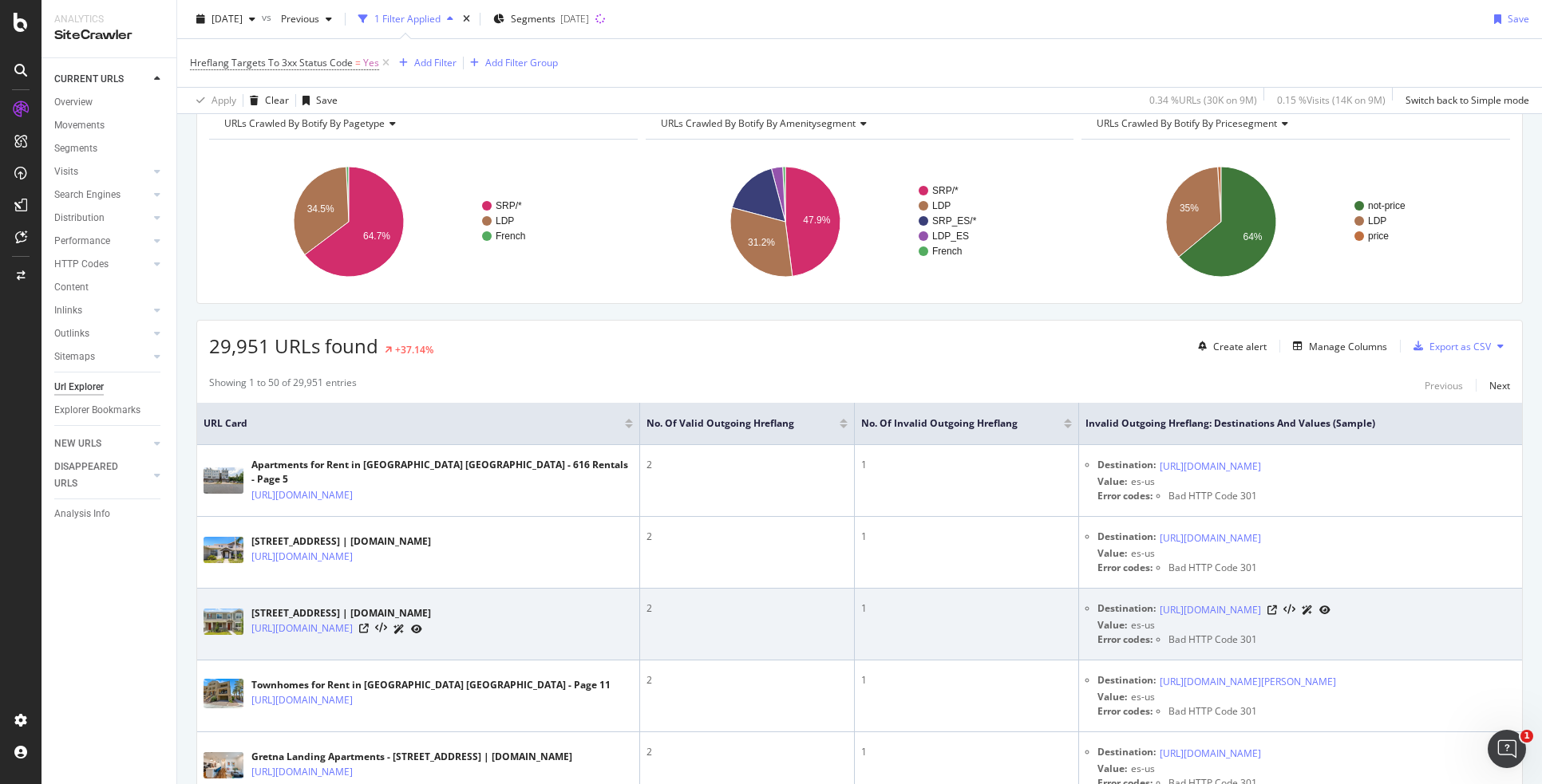
scroll to position [478, 0]
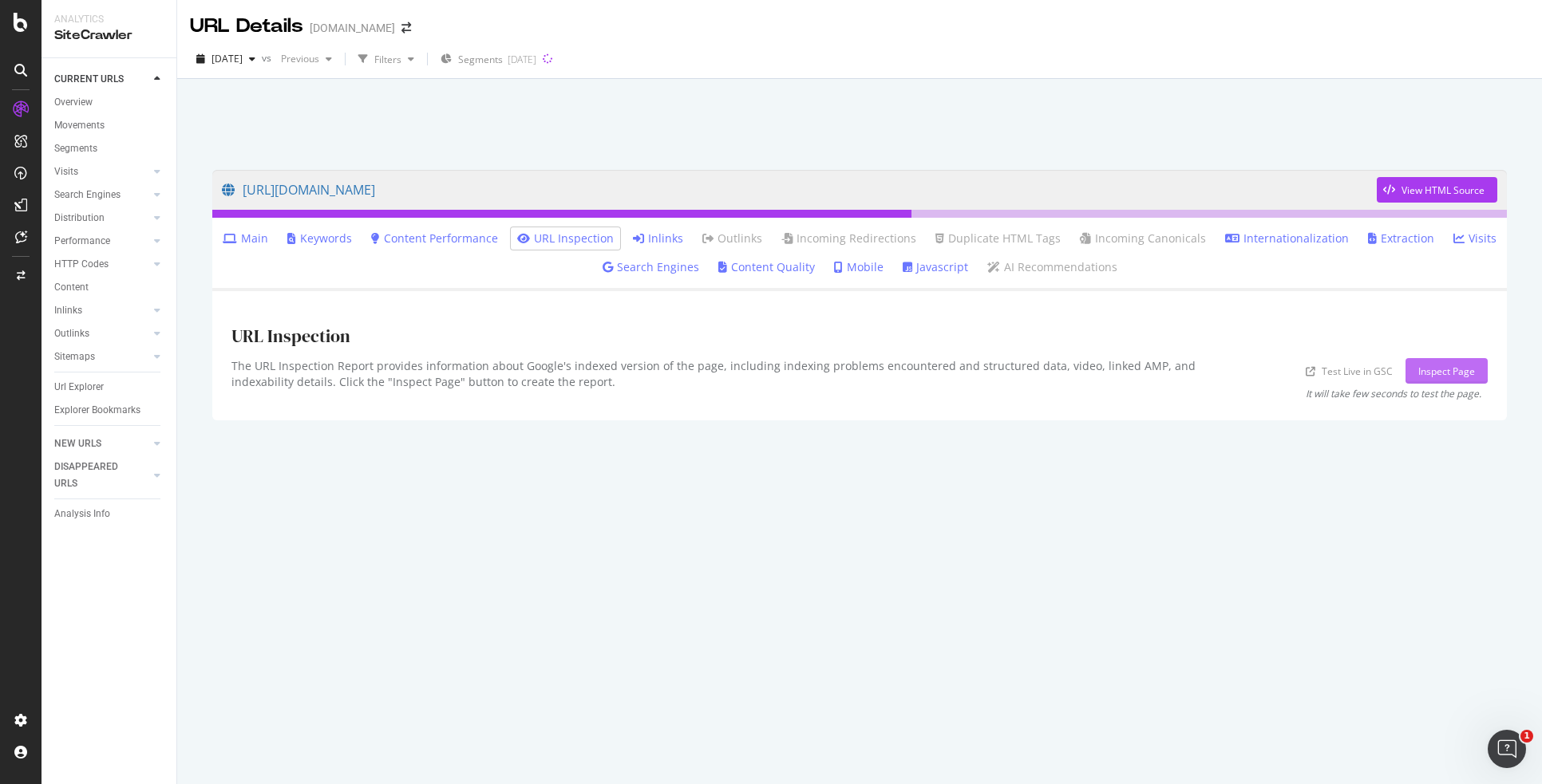
click at [1452, 373] on div "Inspect Page" at bounding box center [1446, 371] width 57 height 14
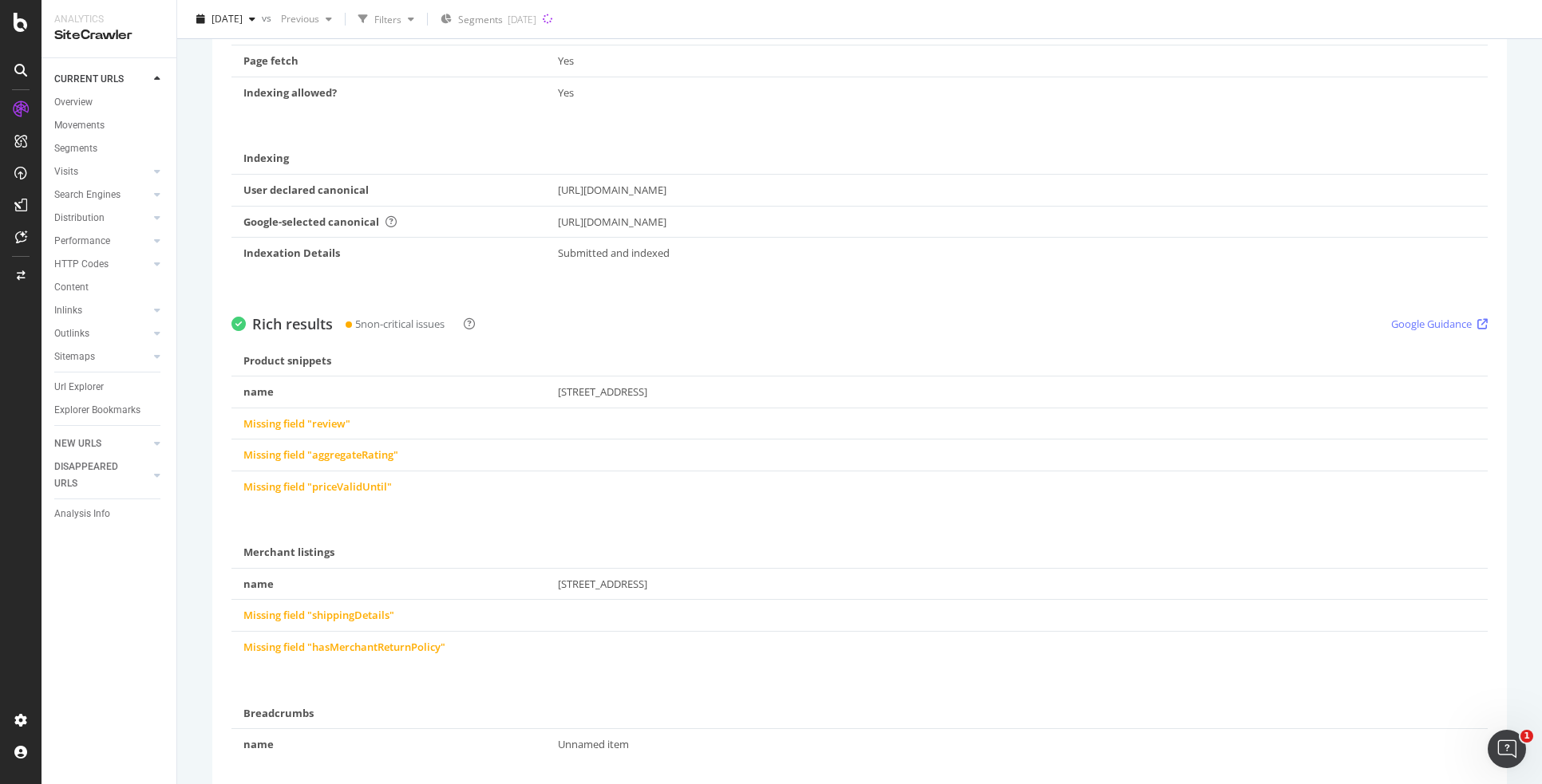
scroll to position [704, 0]
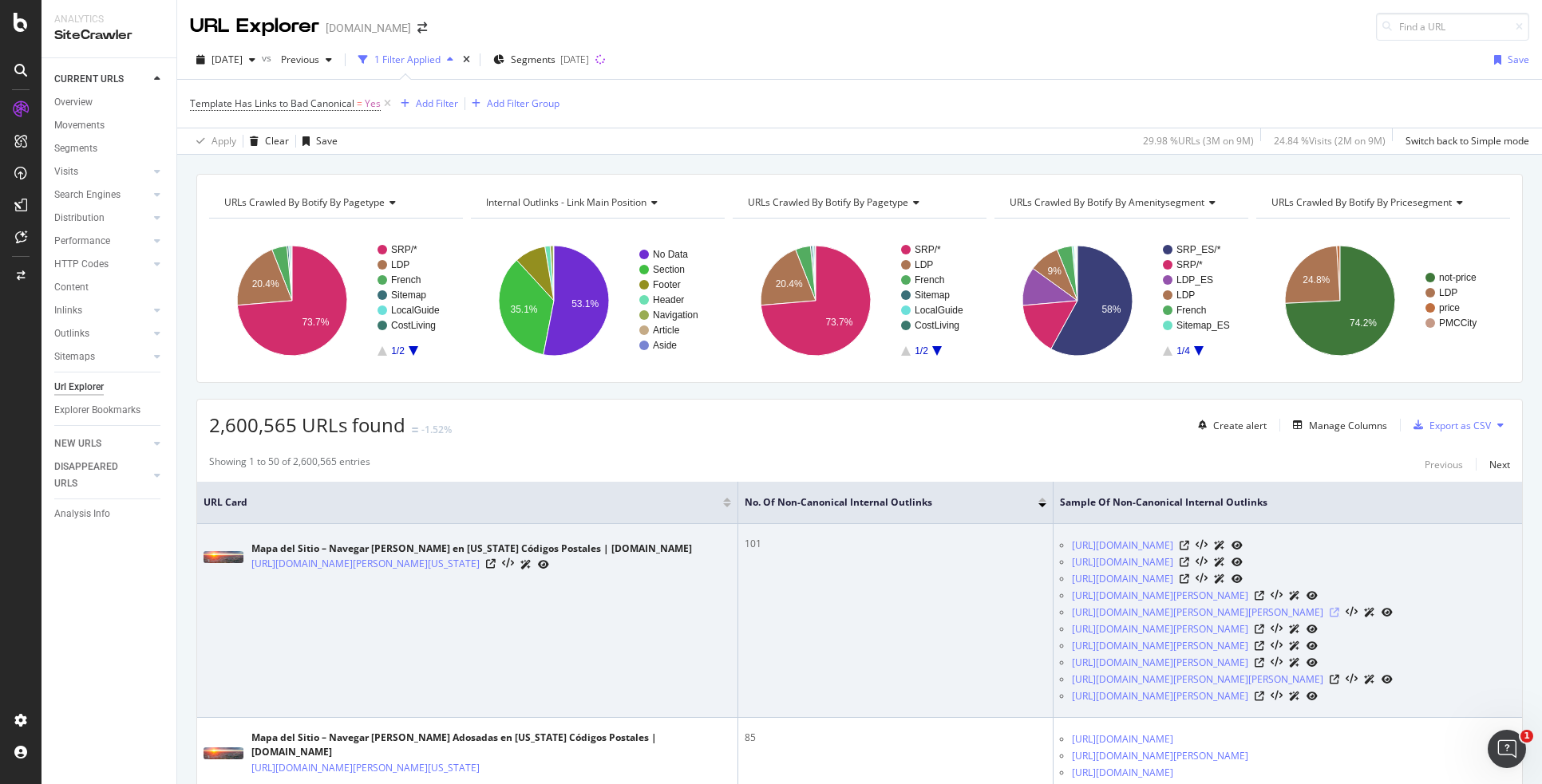
click at [1330, 610] on icon at bounding box center [1334, 613] width 9 height 9
click at [495, 559] on icon at bounding box center [491, 563] width 9 height 9
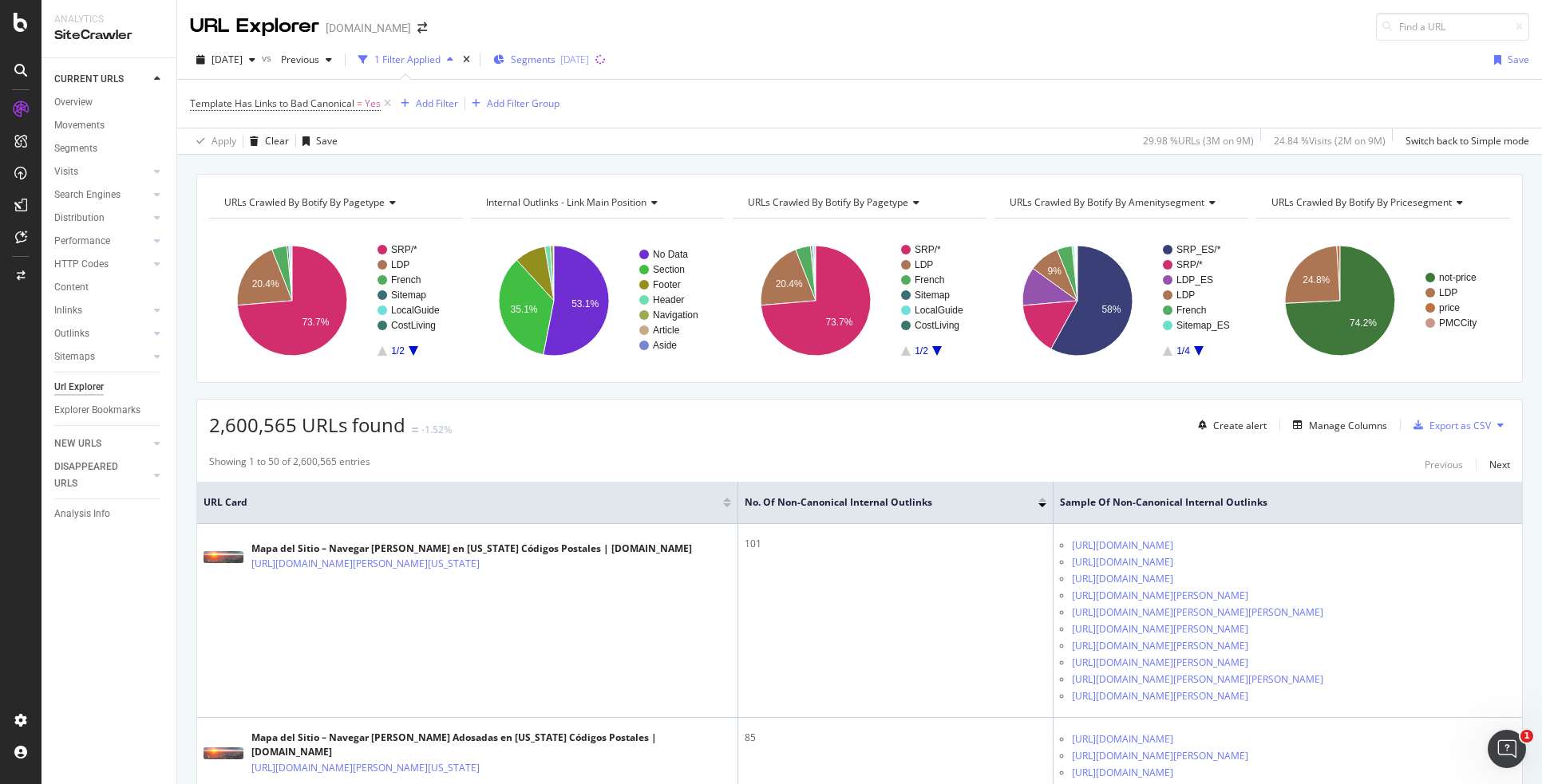
click at [555, 60] on span "Segments" at bounding box center [533, 59] width 45 height 14
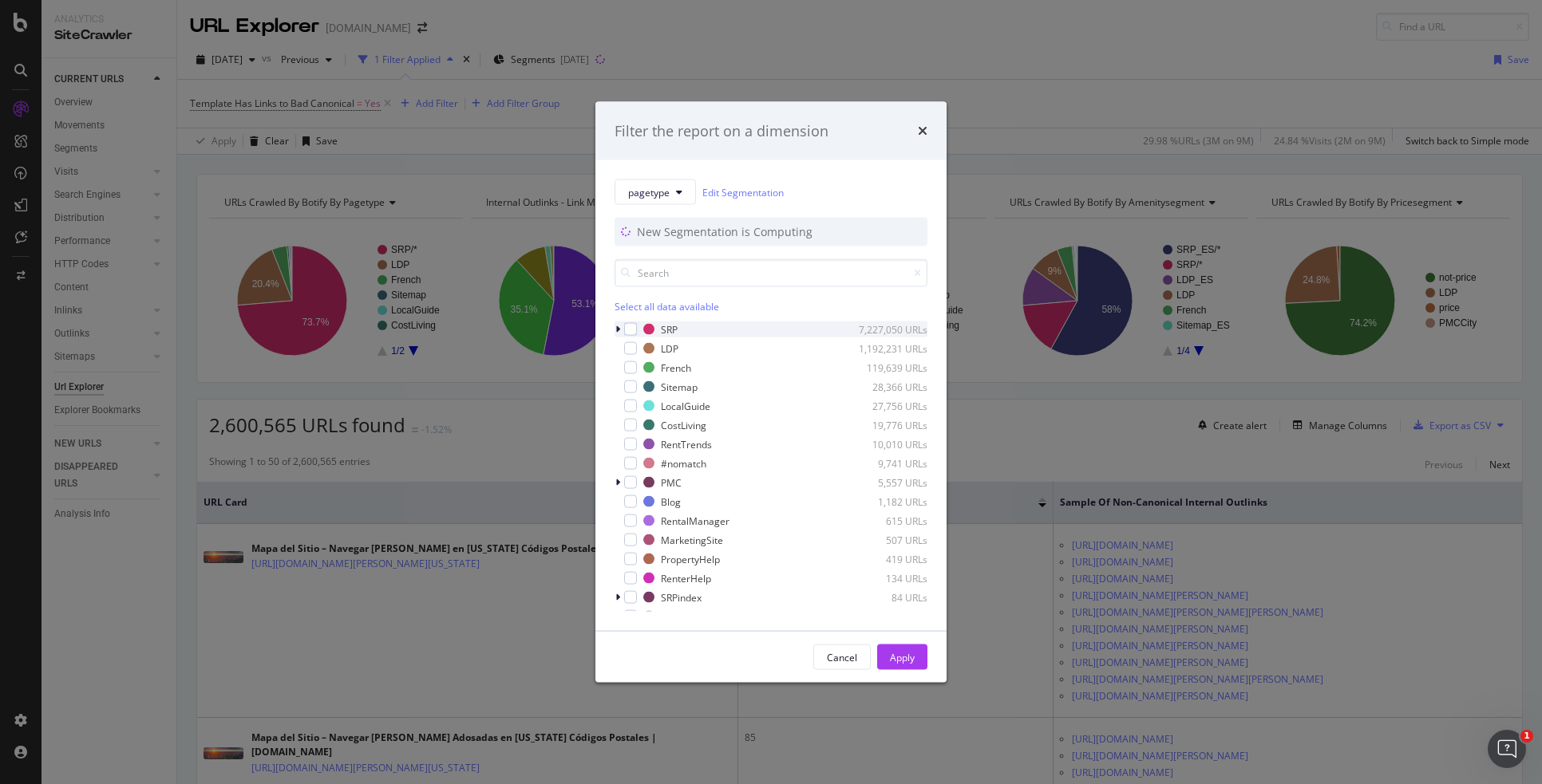
click at [618, 330] on icon "modal" at bounding box center [617, 329] width 5 height 9
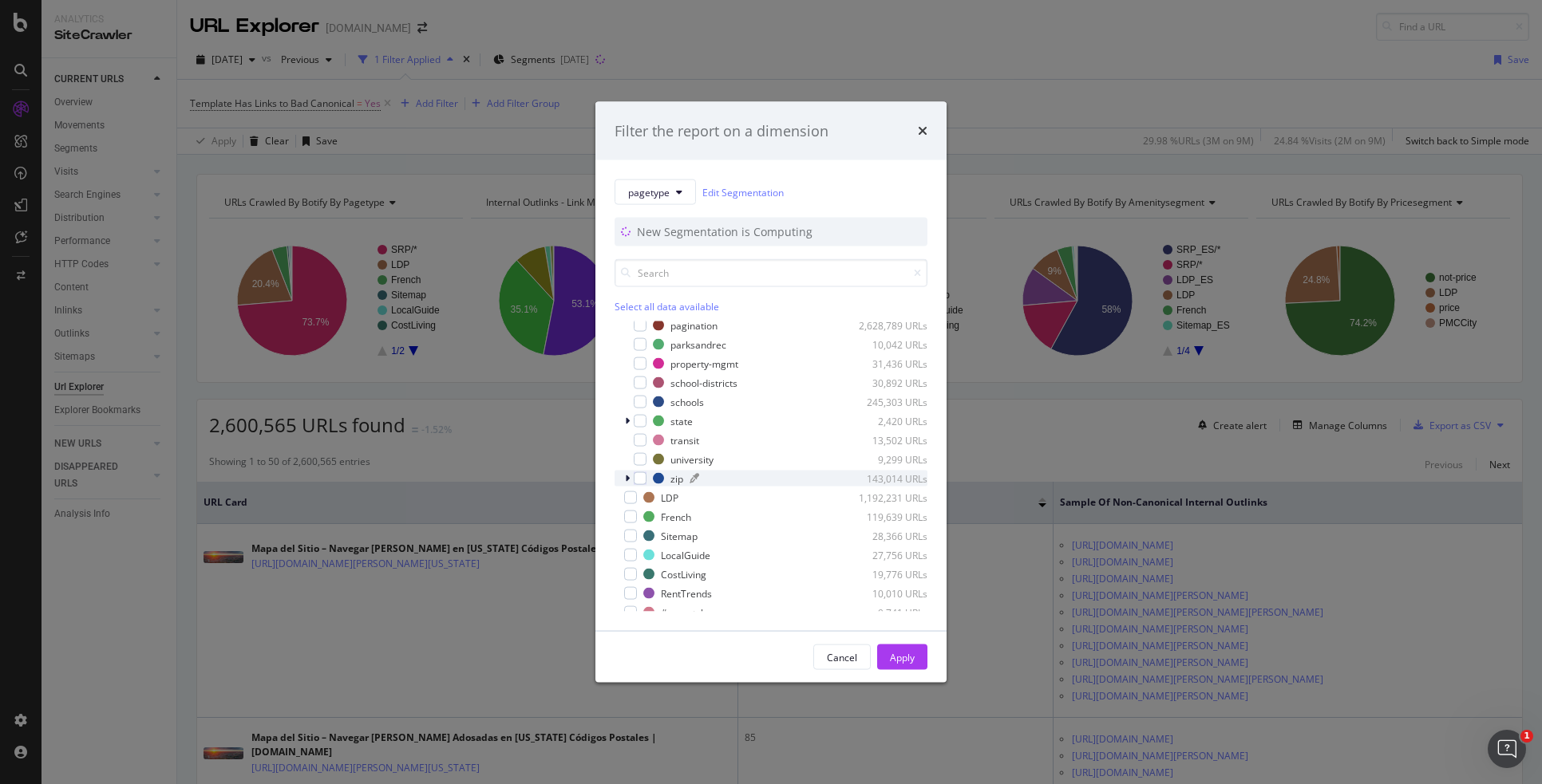
scroll to position [159, 0]
click at [637, 474] on div "modal" at bounding box center [640, 476] width 13 height 13
click at [907, 655] on div "Apply" at bounding box center [902, 656] width 25 height 14
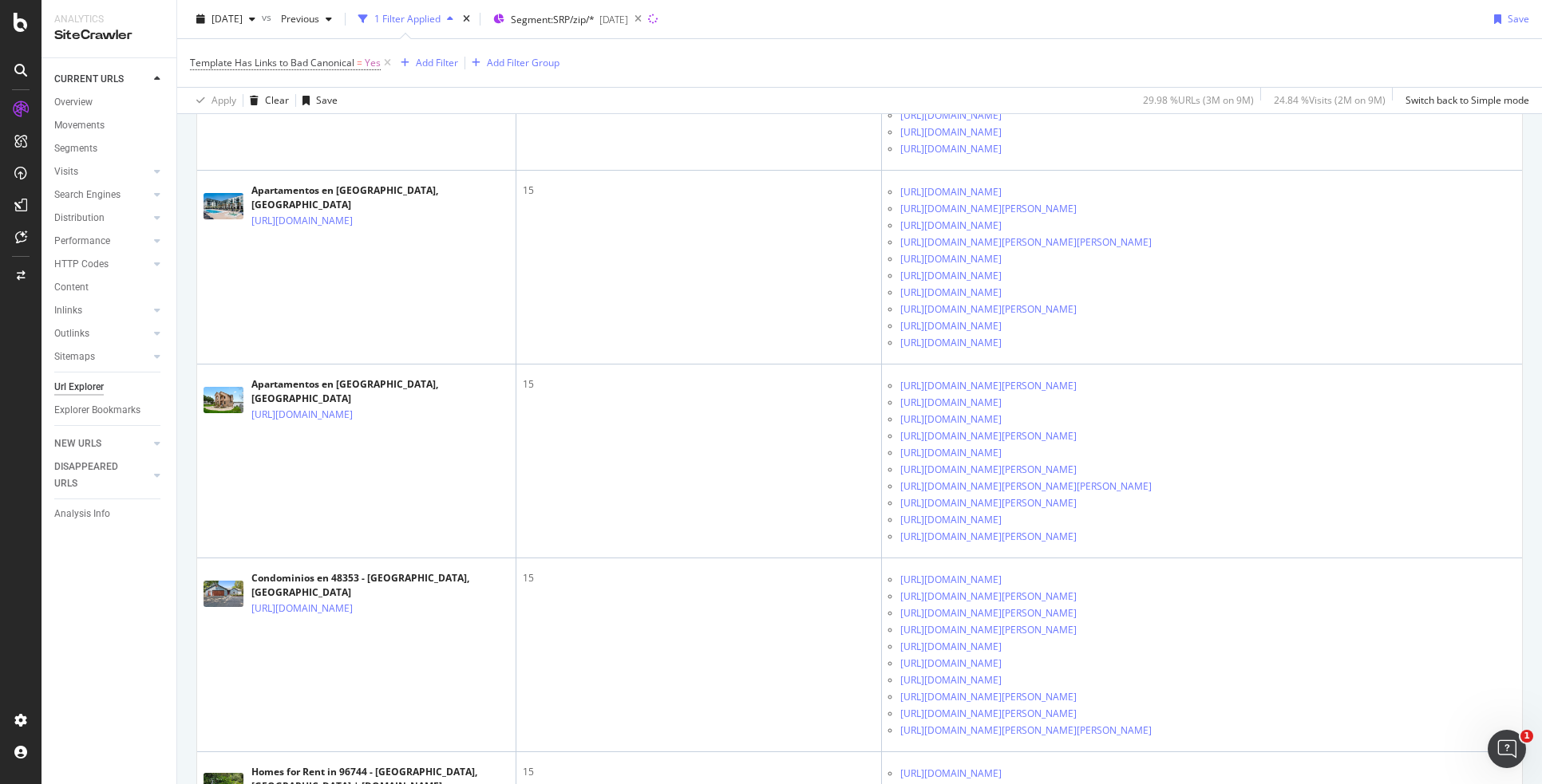
scroll to position [3868, 0]
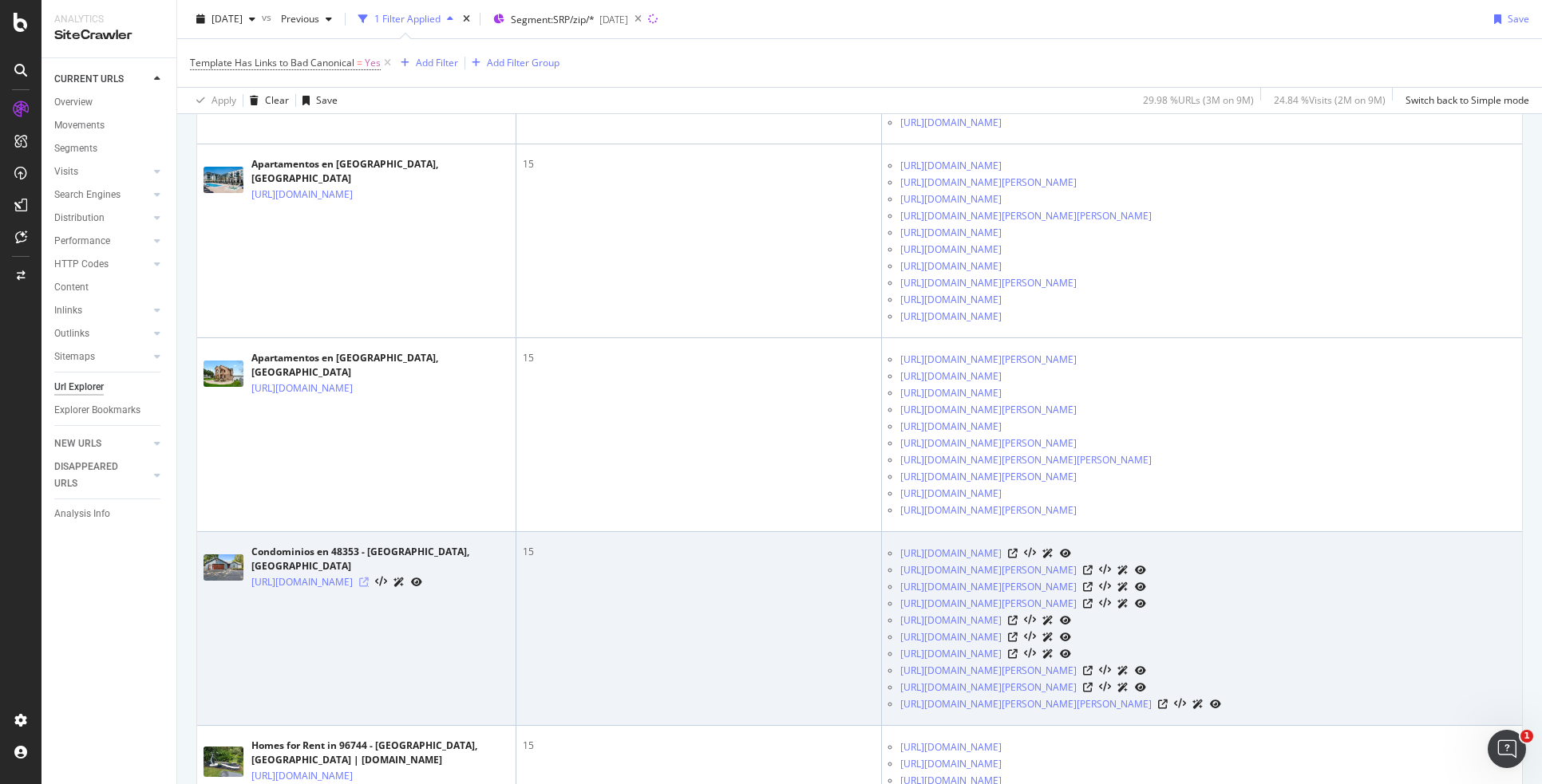
click at [369, 577] on icon at bounding box center [363, 582] width 9 height 9
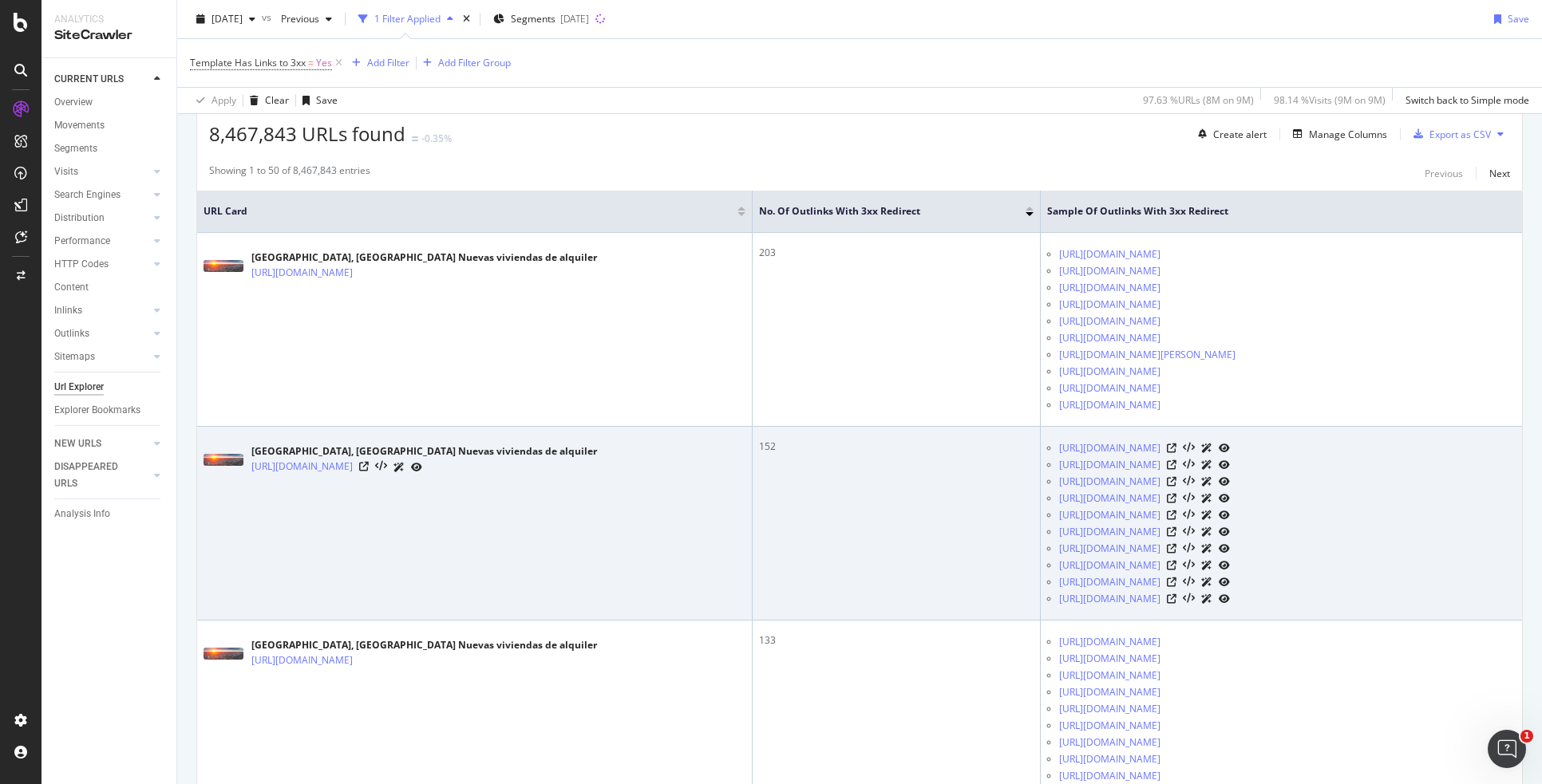
scroll to position [319, 0]
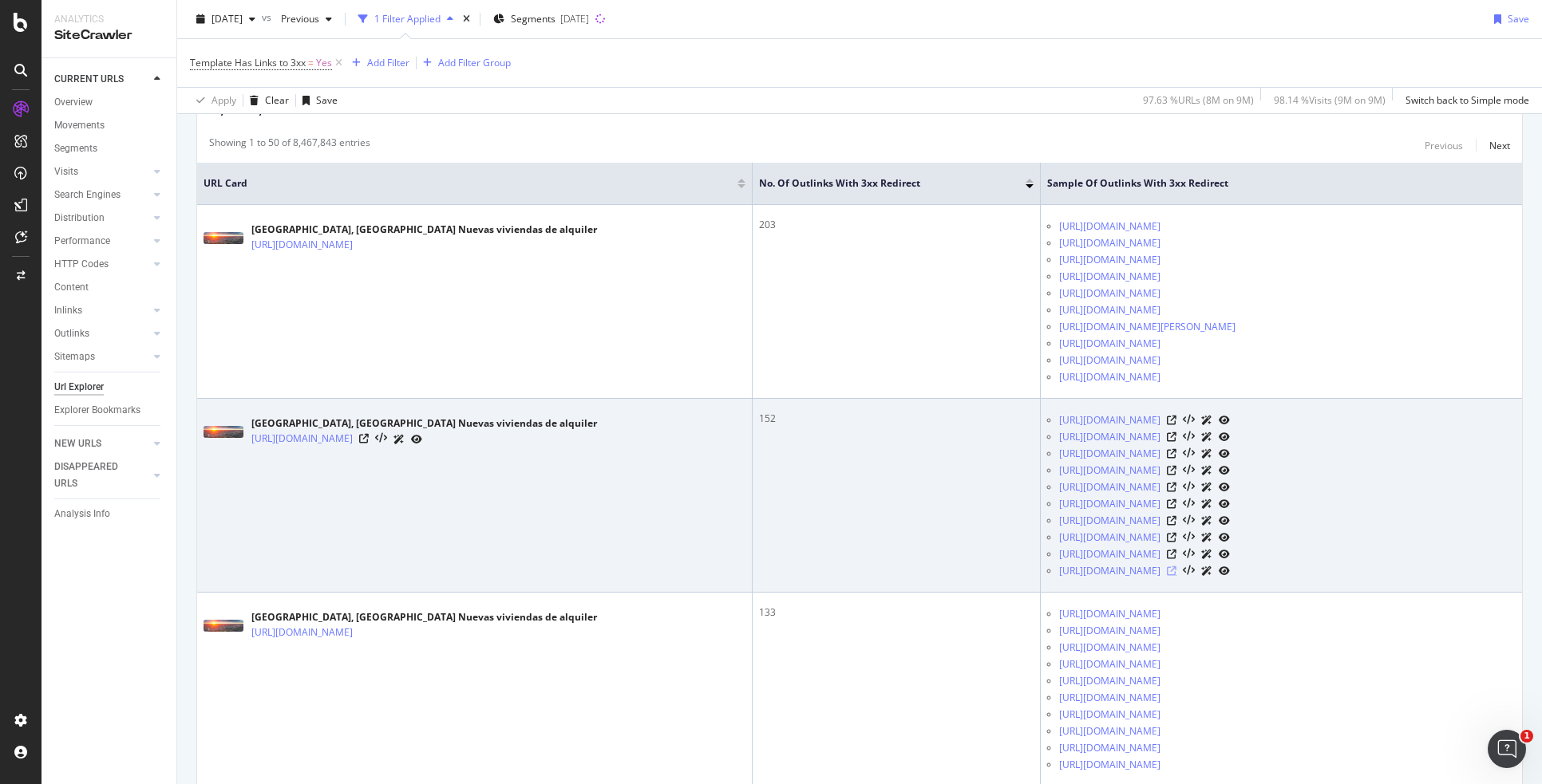
click at [1176, 570] on icon at bounding box center [1171, 571] width 9 height 9
click at [369, 437] on icon at bounding box center [363, 438] width 9 height 9
click at [369, 436] on icon at bounding box center [363, 438] width 9 height 9
click at [1176, 455] on icon at bounding box center [1171, 453] width 9 height 9
click at [1176, 418] on icon at bounding box center [1171, 420] width 9 height 9
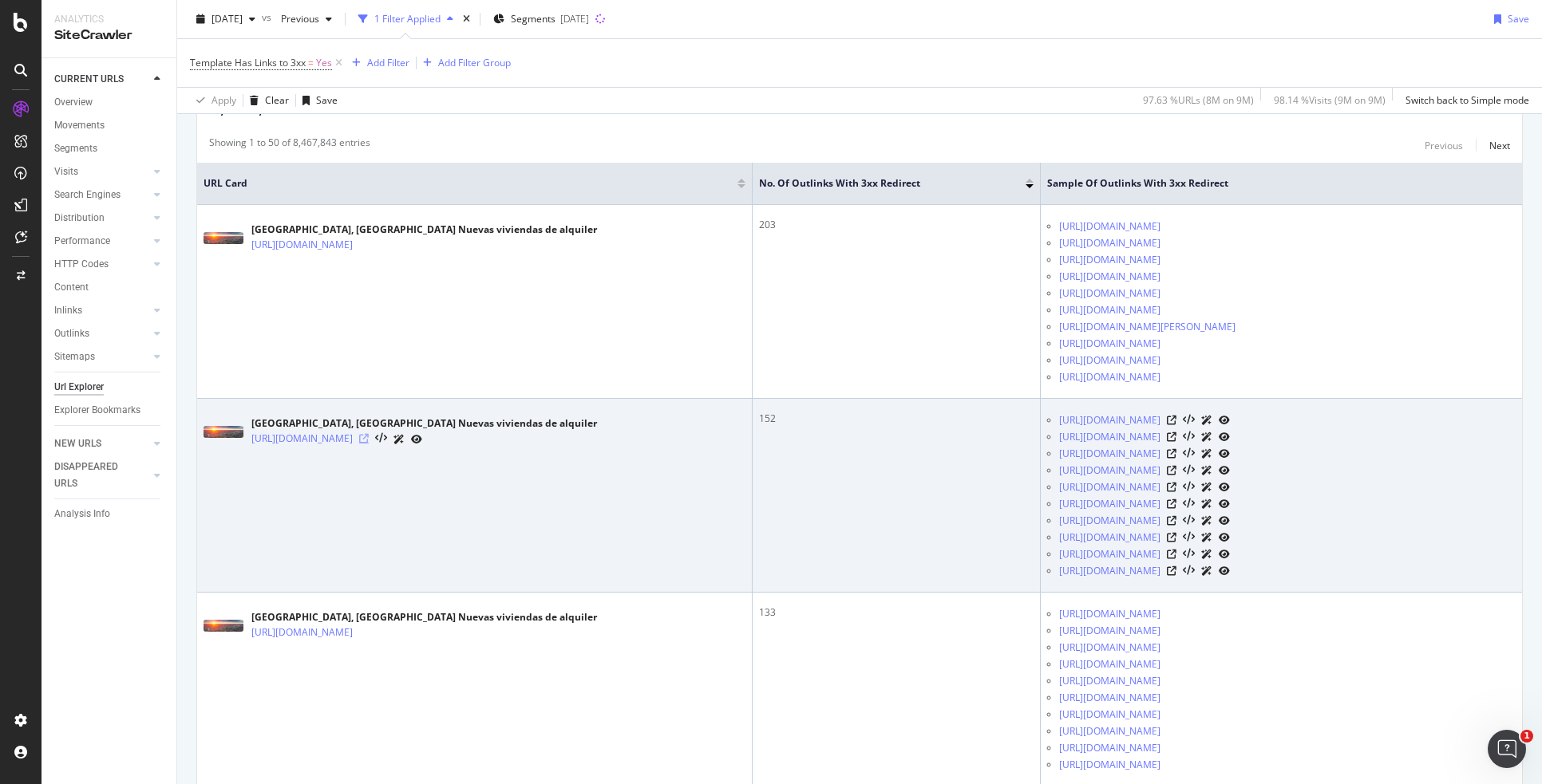
click at [369, 436] on icon at bounding box center [363, 438] width 9 height 9
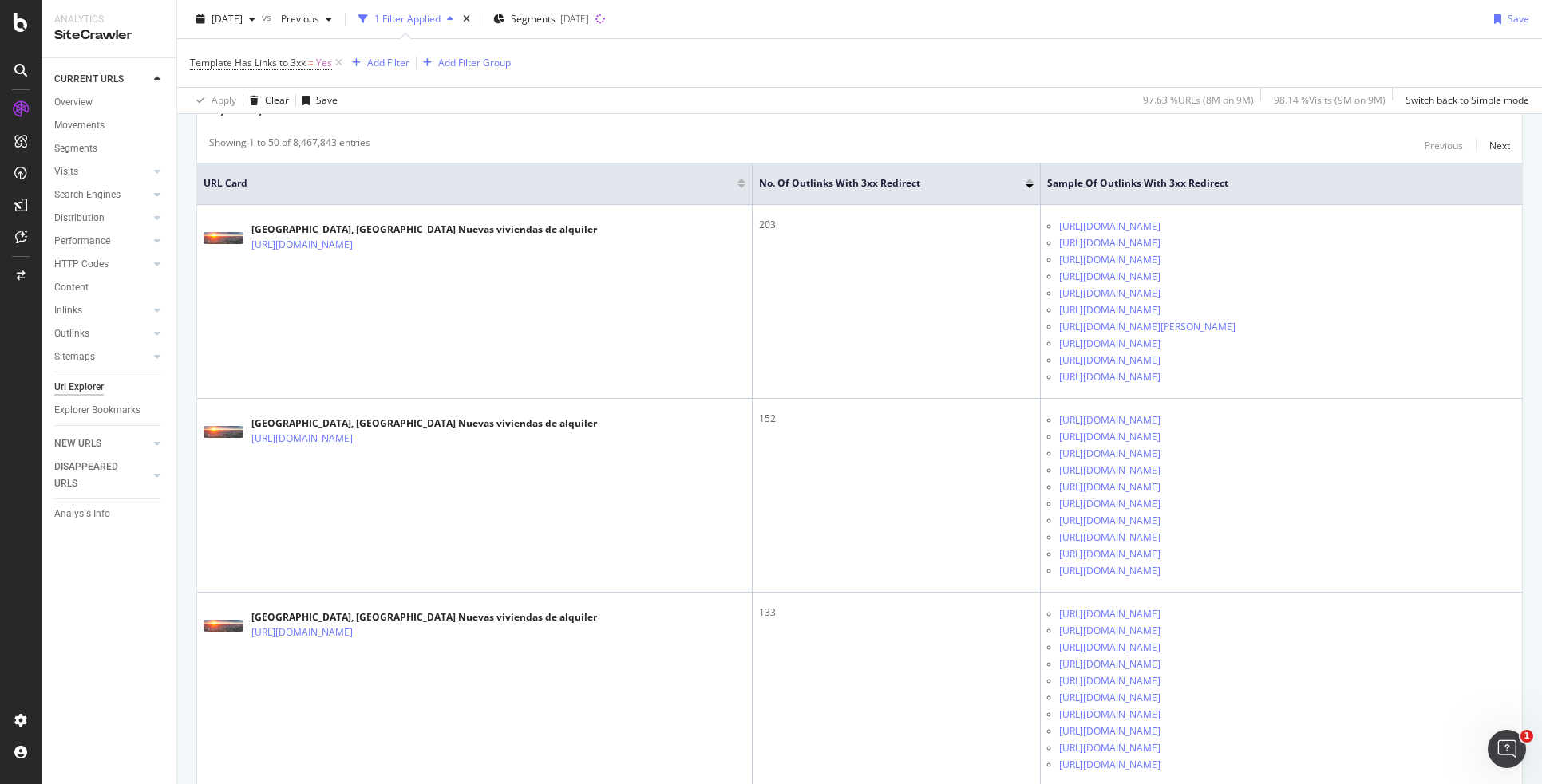
scroll to position [878, 0]
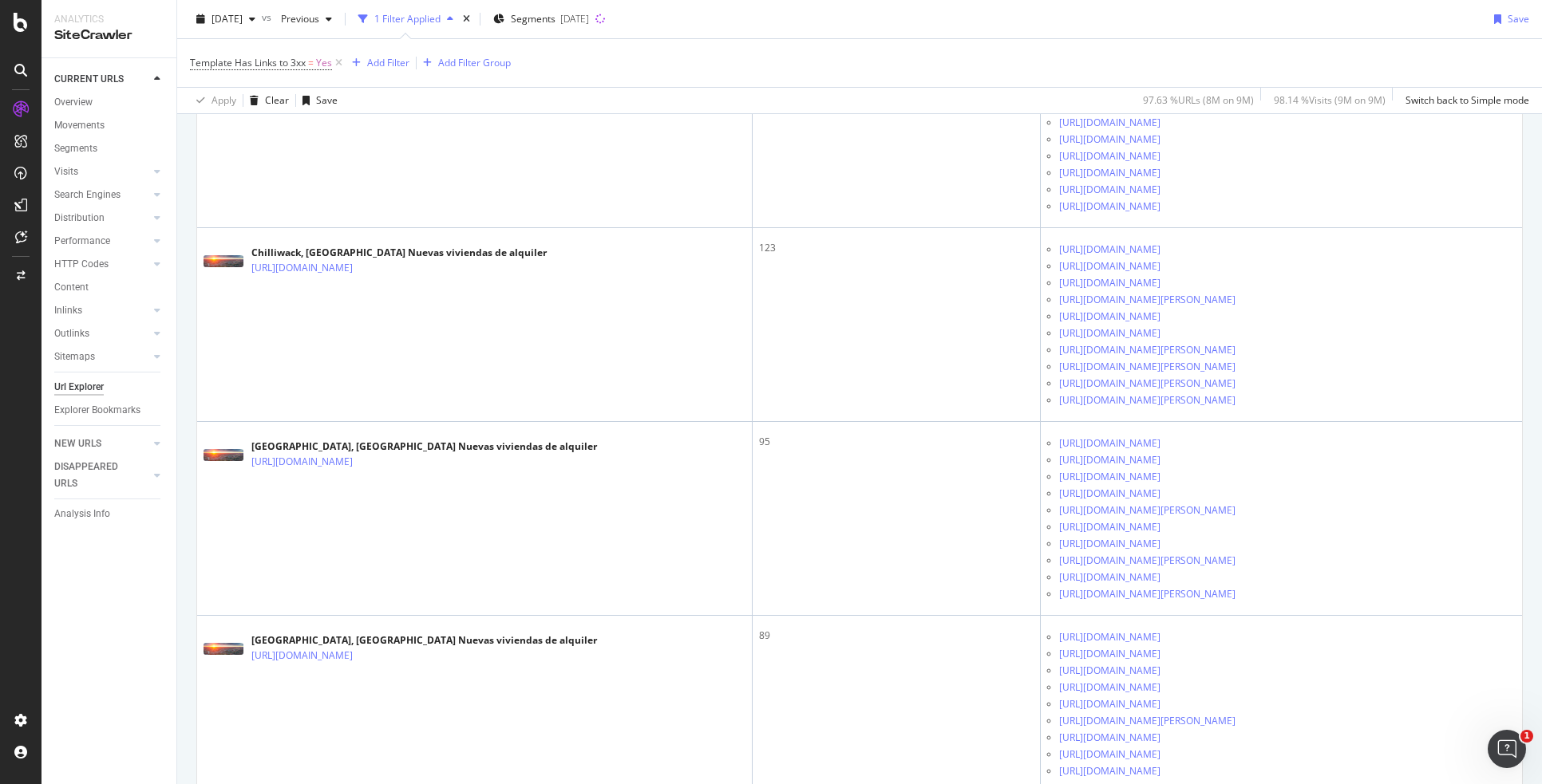
click at [174, 699] on div "CURRENT URLS Overview Movements Segments Visits Analysis Orphan URLs Search Eng…" at bounding box center [108, 421] width 134 height 726
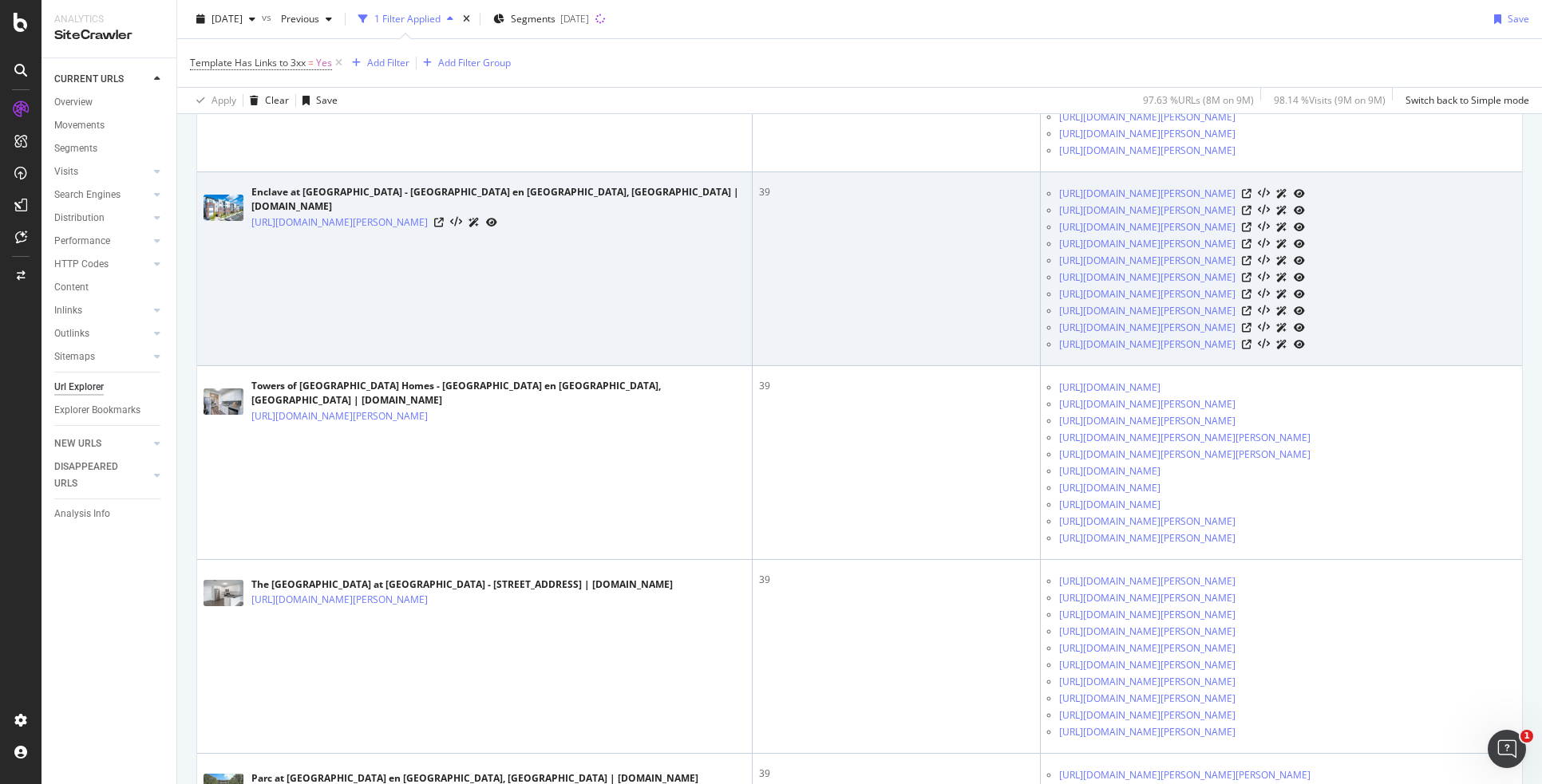
scroll to position [5264, 0]
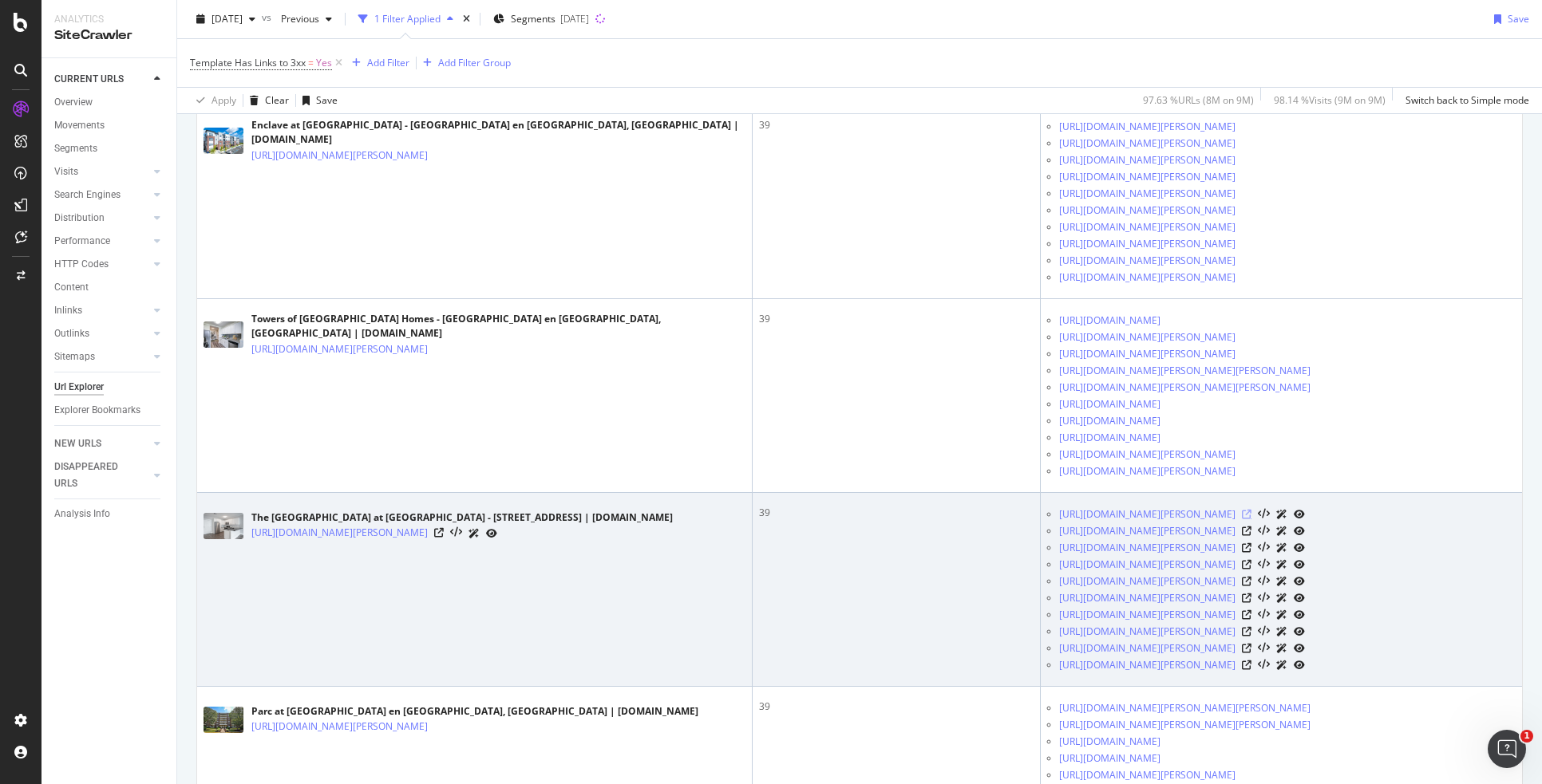
click at [1251, 519] on icon at bounding box center [1246, 514] width 9 height 9
click at [443, 537] on icon at bounding box center [439, 533] width 9 height 9
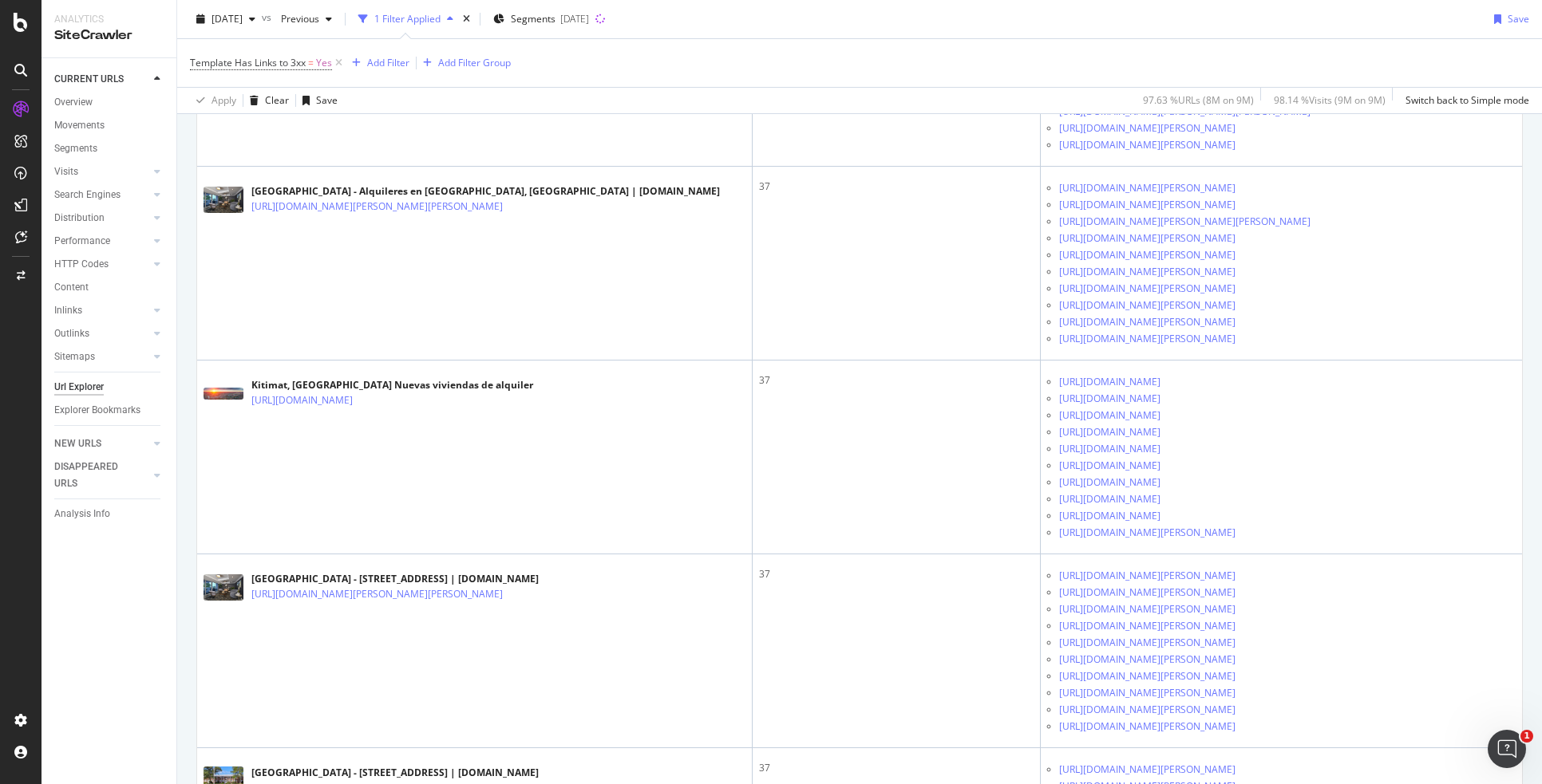
scroll to position [9527, 0]
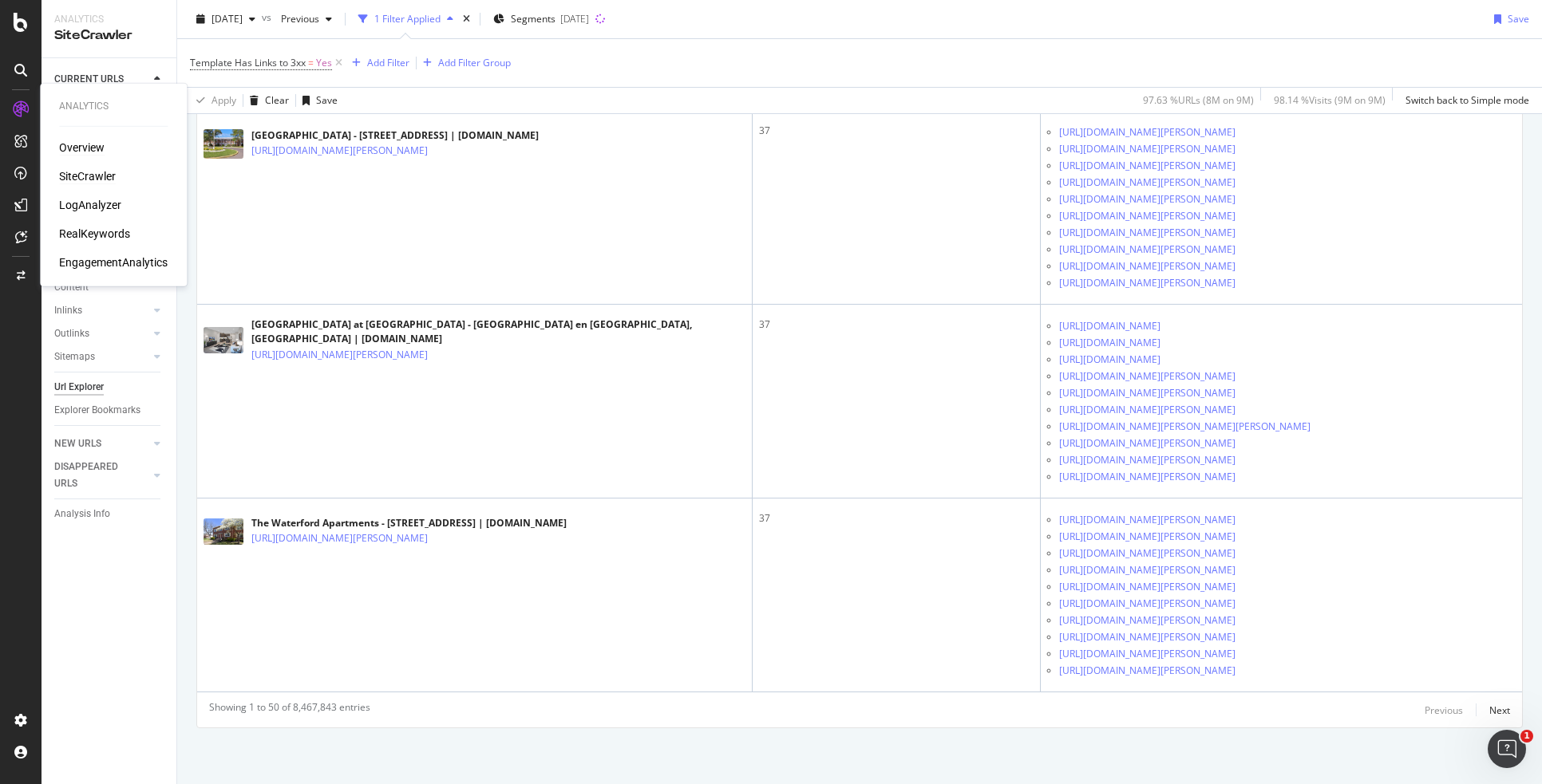
click at [83, 145] on div "Overview" at bounding box center [82, 147] width 45 height 16
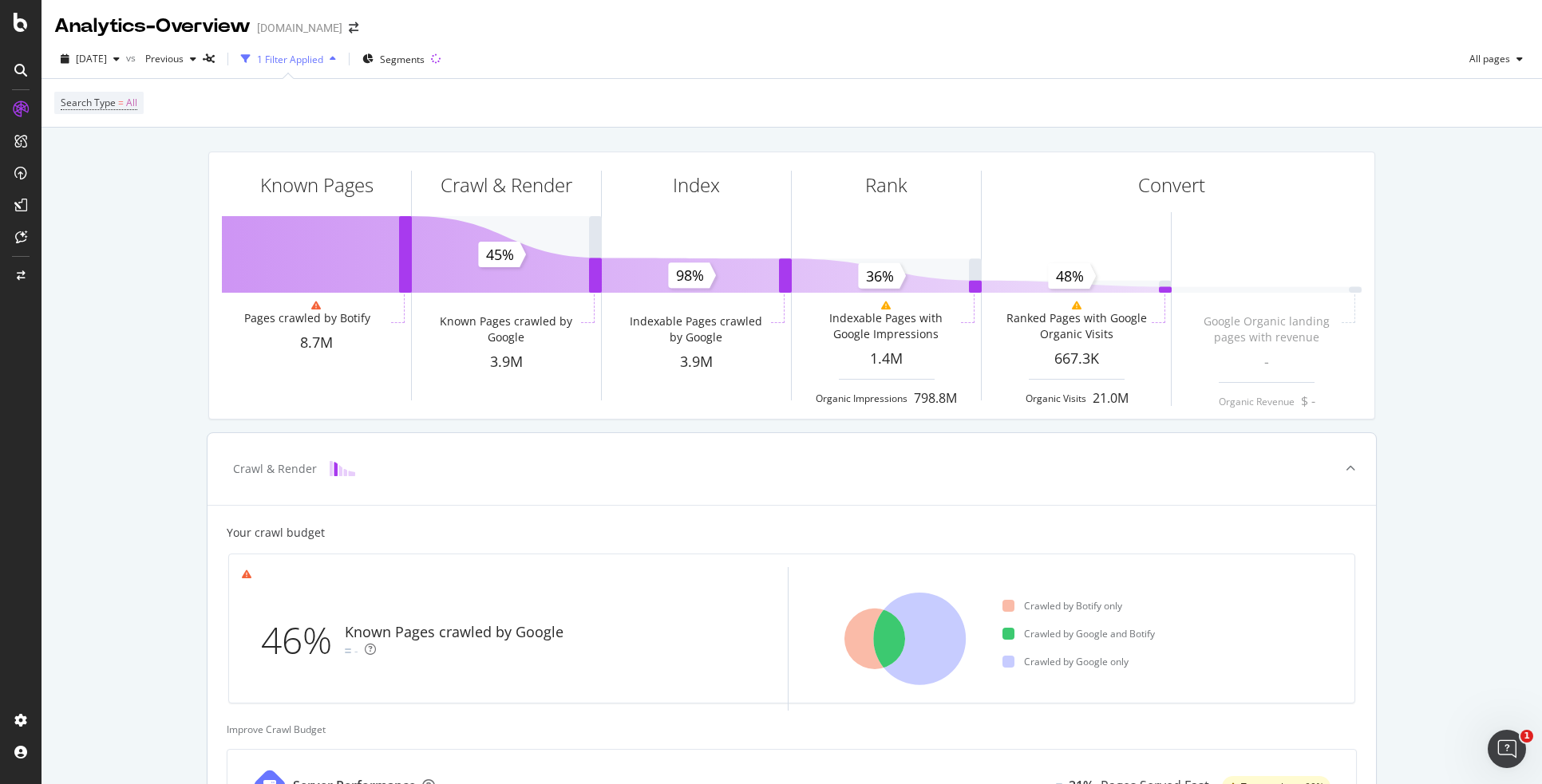
click at [665, 729] on div "Improve Crawl Budget" at bounding box center [791, 729] width 1130 height 14
click at [1458, 435] on div "Known Pages Pages crawled by Botify 8.7M Crawl & Render Known Pages crawled by …" at bounding box center [792, 707] width 1500 height 1159
